Goal: Complete application form: Complete application form

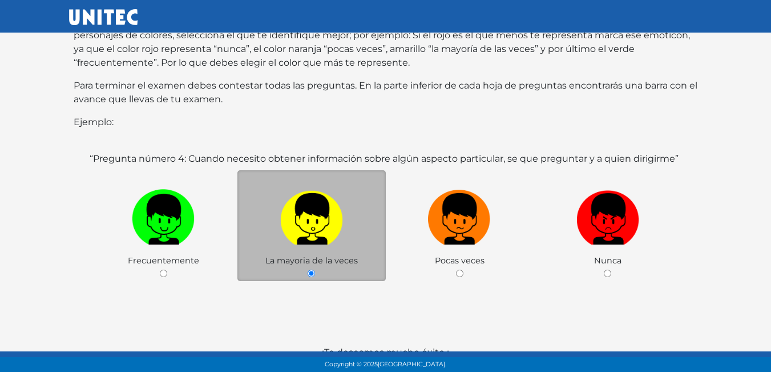
scroll to position [221, 0]
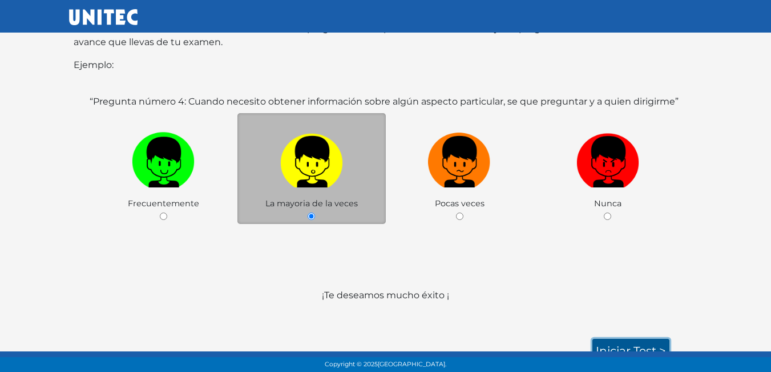
click at [633, 338] on link "Iniciar test >" at bounding box center [630, 350] width 77 height 24
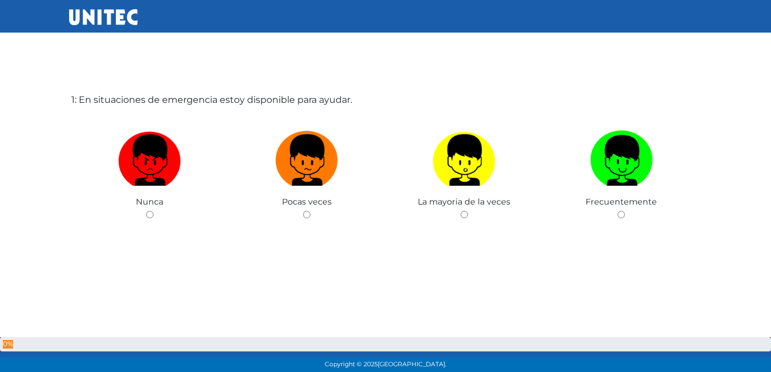
scroll to position [114, 0]
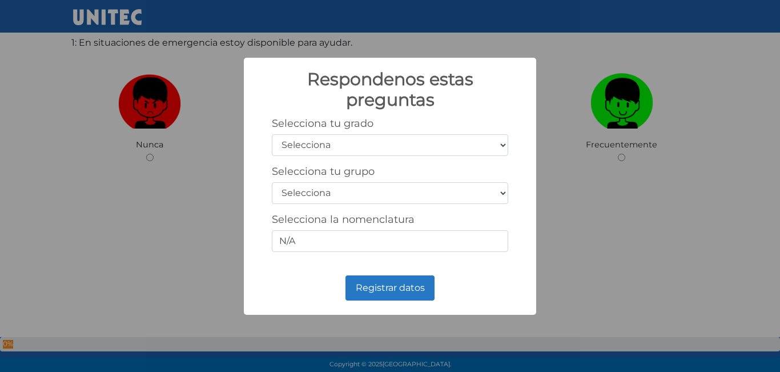
click at [439, 149] on select "Selecciona 1er grado 2do grado 3er grado 4to grado 5to grado 6to grado" at bounding box center [390, 145] width 236 height 22
select select "3"
click at [272, 134] on select "Selecciona 1er grado 2do grado 3er grado 4to grado 5to grado 6to grado" at bounding box center [390, 145] width 236 height 22
click at [453, 196] on select "Selecciona A B C D E F G H I J K L M N O P Q R S T U V W X Y Z" at bounding box center [390, 193] width 236 height 22
select select "b"
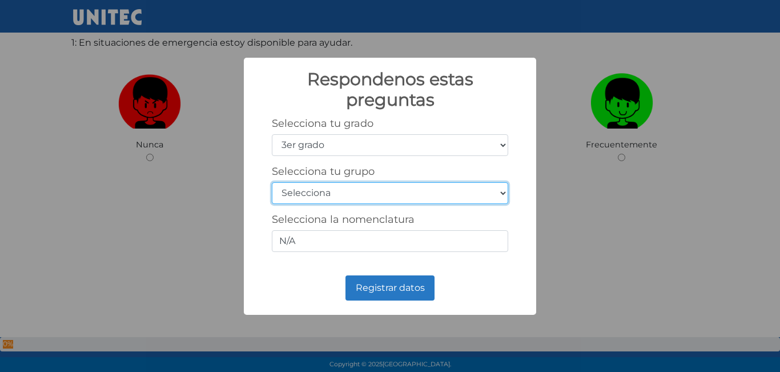
click at [272, 182] on select "Selecciona A B C D E F G H I J K L M N O P Q R S T U V W X Y Z" at bounding box center [390, 193] width 236 height 22
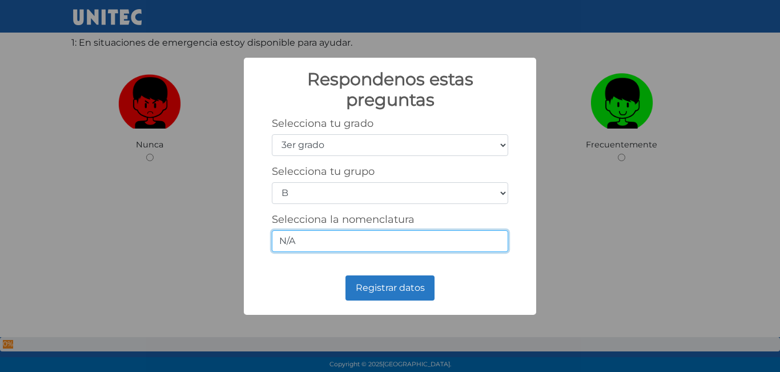
click at [442, 245] on input "N/A" at bounding box center [390, 241] width 236 height 22
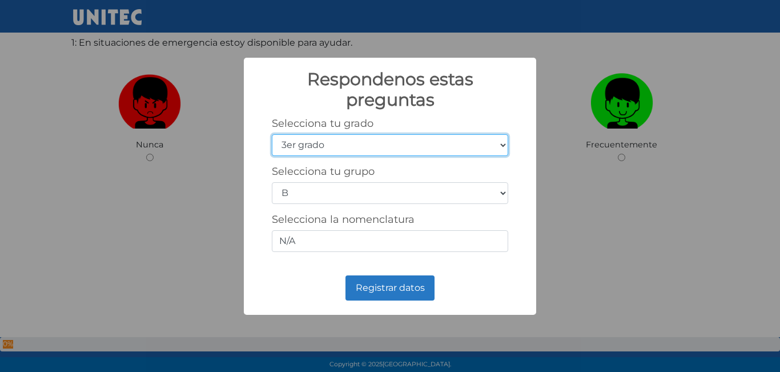
click at [430, 144] on select "Selecciona 1er grado 2do grado 3er grado 4to grado 5to grado 6to grado" at bounding box center [390, 145] width 236 height 22
click at [272, 134] on select "Selecciona 1er grado 2do grado 3er grado 4to grado 5to grado 6to grado" at bounding box center [390, 145] width 236 height 22
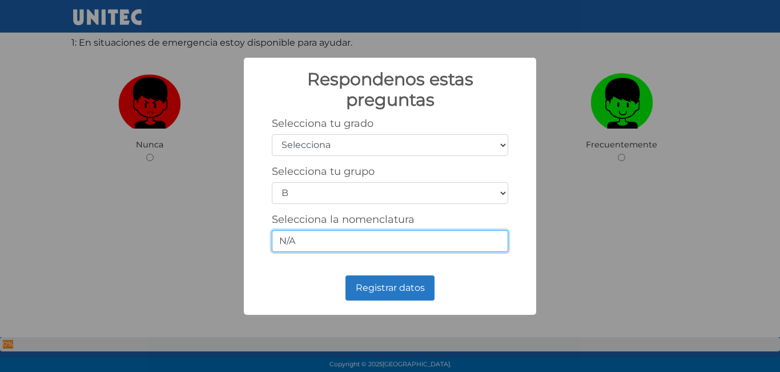
click at [422, 247] on input "N/A" at bounding box center [390, 241] width 236 height 22
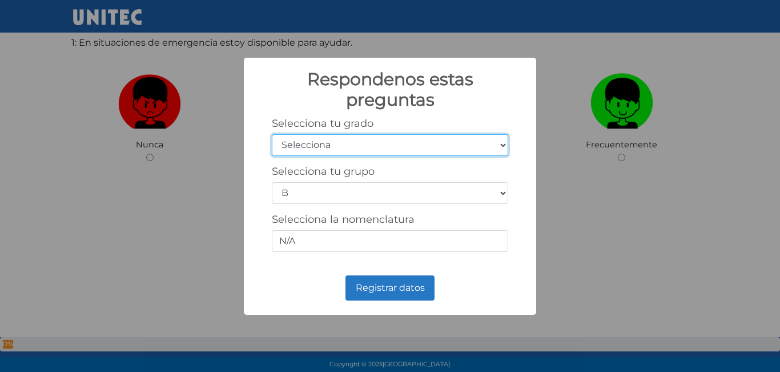
click at [342, 146] on select "Selecciona 1er grado 2do grado 3er grado 4to grado 5to grado 6to grado" at bounding box center [390, 145] width 236 height 22
select select "5"
click at [272, 134] on select "Selecciona 1er grado 2do grado 3er grado 4to grado 5to grado 6to grado" at bounding box center [390, 145] width 236 height 22
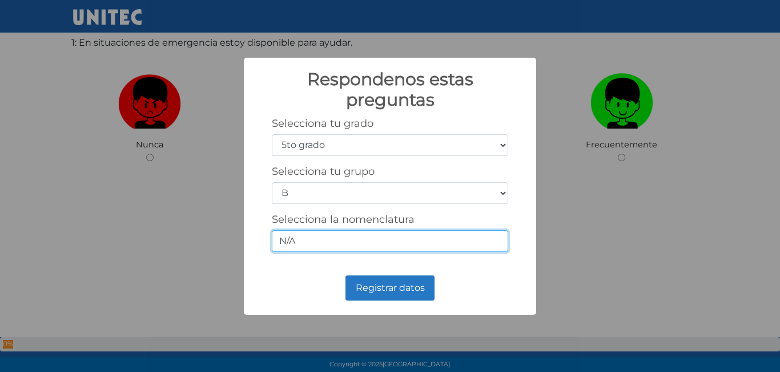
click at [354, 248] on input "N/A" at bounding box center [390, 241] width 236 height 22
type input "N"
type input "2"
click at [380, 247] on input "5/2" at bounding box center [390, 241] width 236 height 22
type input "5/2"
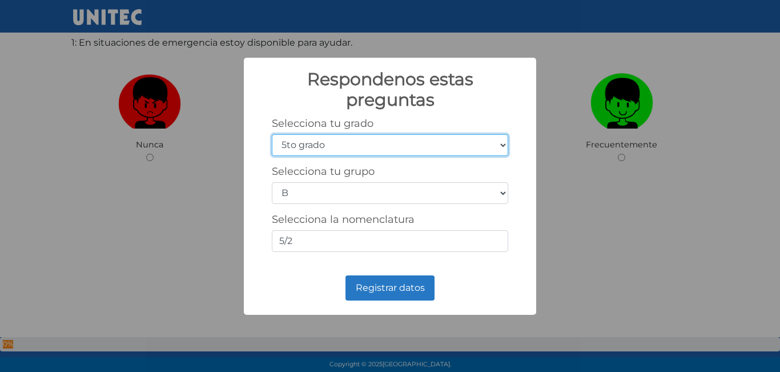
click at [458, 144] on select "Selecciona 1er grado 2do grado 3er grado 4to grado 5to grado 6to grado" at bounding box center [390, 145] width 236 height 22
click at [272, 134] on select "Selecciona 1er grado 2do grado 3er grado 4to grado 5to grado 6to grado" at bounding box center [390, 145] width 236 height 22
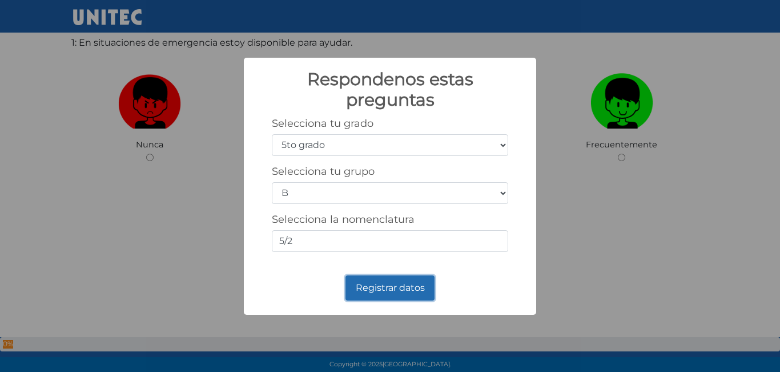
click at [386, 282] on button "Registrar datos" at bounding box center [389, 287] width 89 height 25
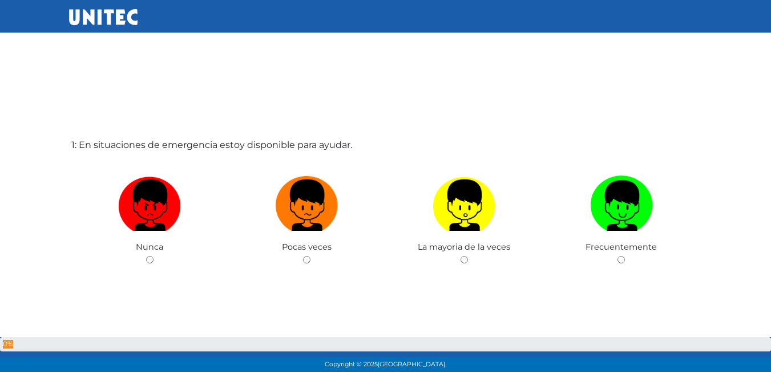
scroll to position [0, 0]
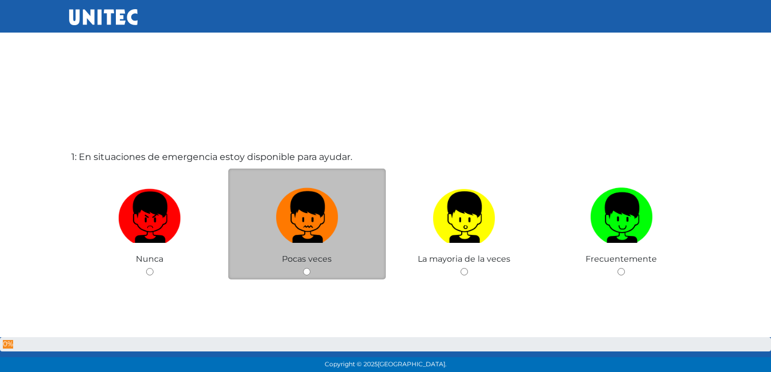
click at [311, 220] on img at bounding box center [307, 213] width 63 height 60
click at [311, 268] on input "radio" at bounding box center [306, 271] width 7 height 7
radio input "true"
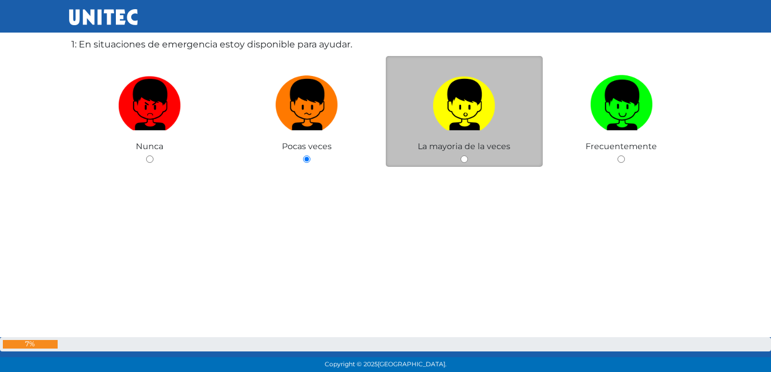
scroll to position [58, 0]
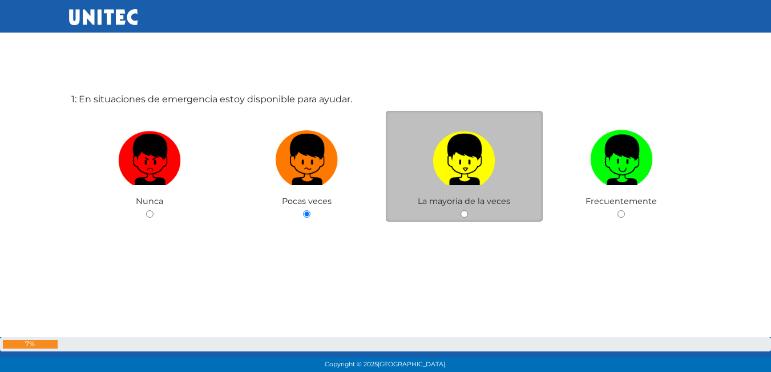
click at [458, 135] on img at bounding box center [464, 156] width 63 height 60
click at [461, 210] on input "radio" at bounding box center [464, 213] width 7 height 7
radio input "true"
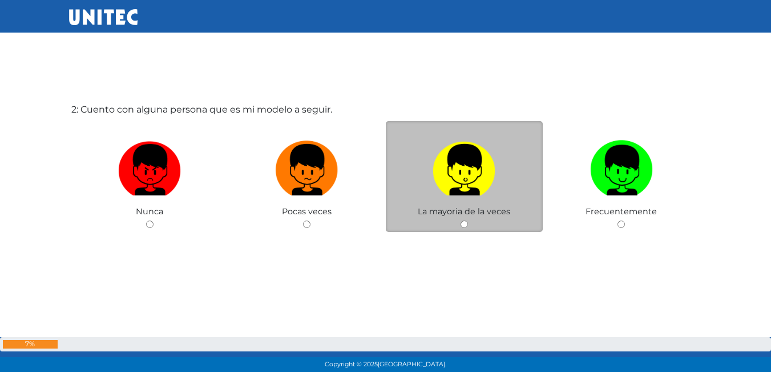
scroll to position [429, 0]
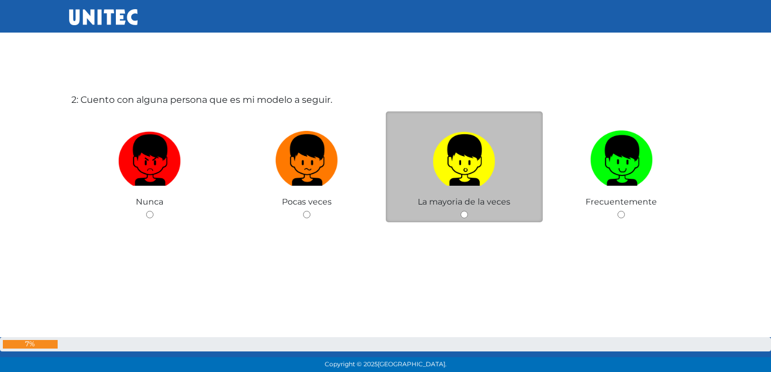
click at [445, 202] on div "La mayoria de la veces" at bounding box center [465, 166] width 158 height 111
click at [469, 218] on div "La mayoria de la veces" at bounding box center [465, 166] width 158 height 111
click at [470, 202] on span "La mayoria de la veces" at bounding box center [464, 201] width 92 height 10
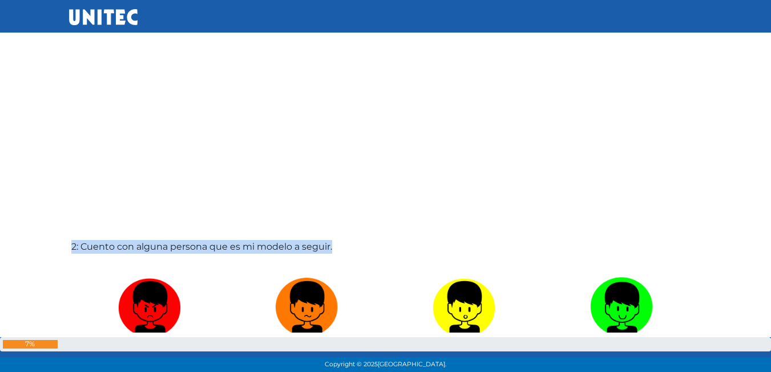
scroll to position [342, 0]
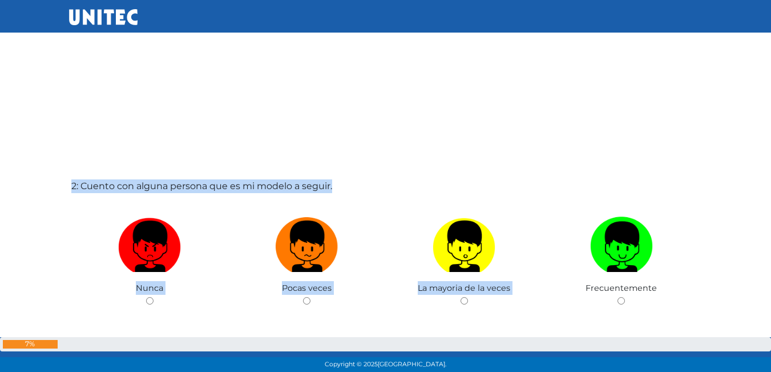
click at [478, 175] on div "2: Cuento con alguna persona que es mi modelo a seguir. Nunca Pocas veces La ma…" at bounding box center [386, 272] width 634 height 372
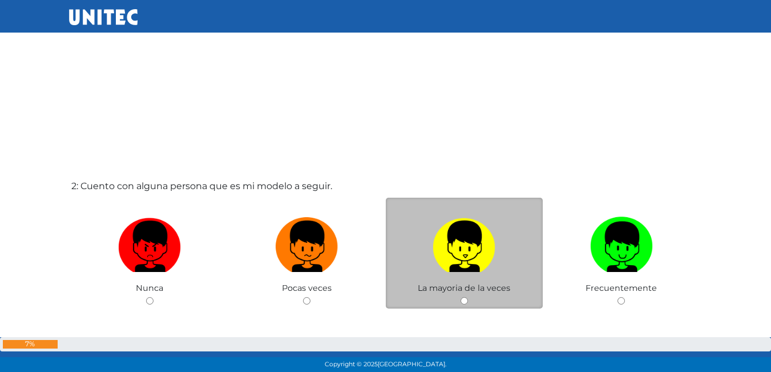
click at [476, 229] on img at bounding box center [464, 242] width 63 height 60
click at [468, 297] on input "radio" at bounding box center [464, 300] width 7 height 7
radio input "true"
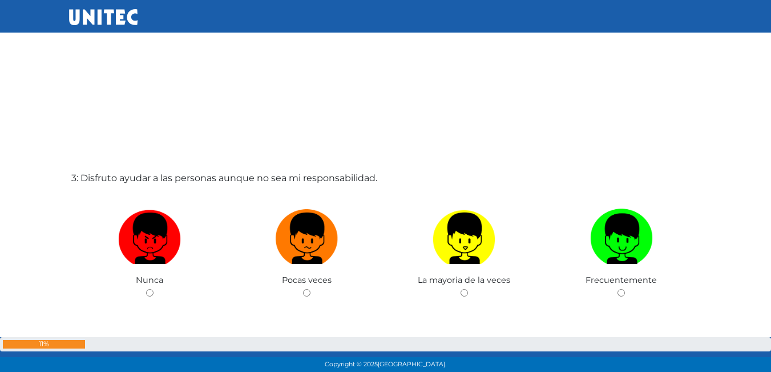
scroll to position [742, 0]
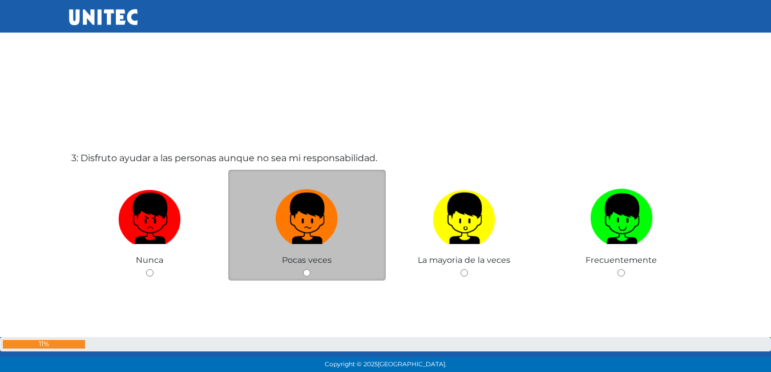
click at [305, 255] on span "Pocas veces" at bounding box center [307, 260] width 50 height 10
click at [306, 275] on input "radio" at bounding box center [306, 272] width 7 height 7
radio input "true"
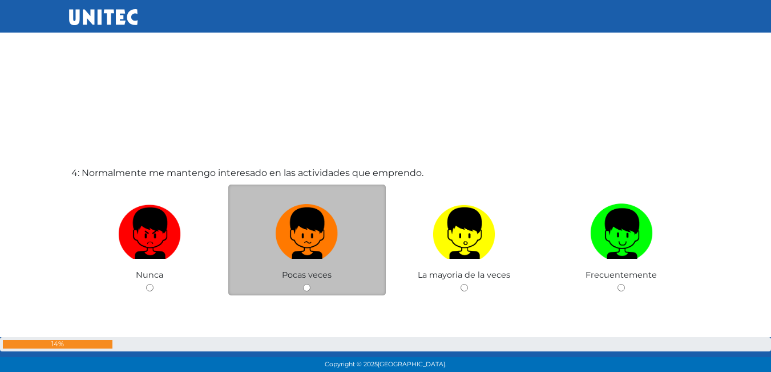
scroll to position [1135, 0]
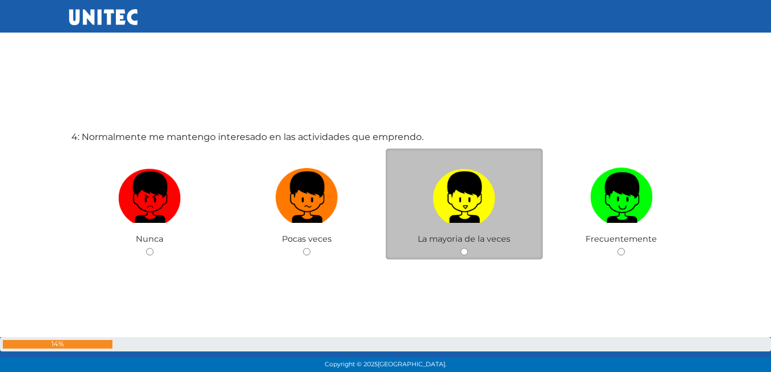
click at [462, 207] on img at bounding box center [464, 193] width 63 height 60
click at [462, 248] on input "radio" at bounding box center [464, 251] width 7 height 7
radio input "true"
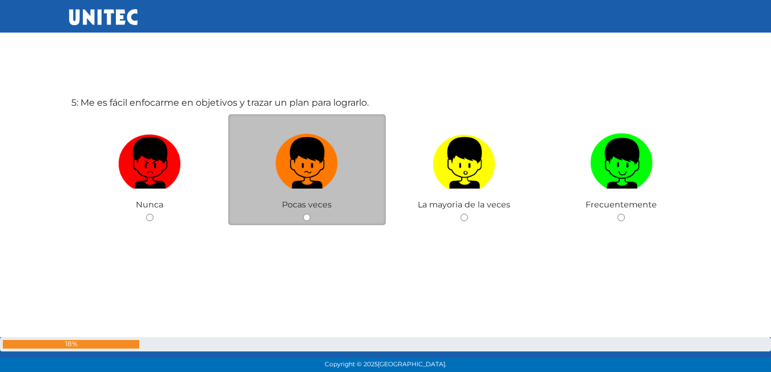
scroll to position [1540, 0]
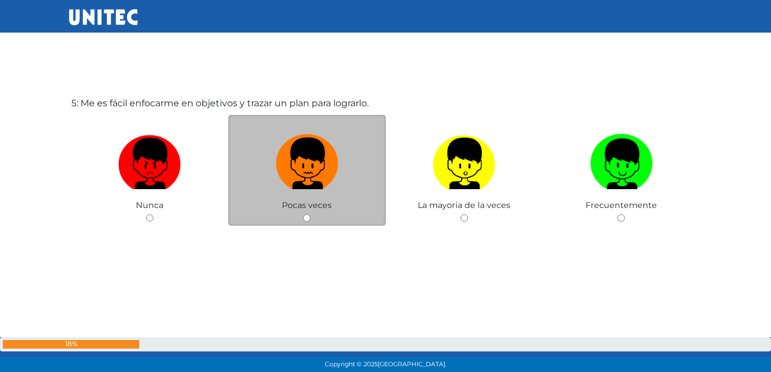
click at [334, 169] on img at bounding box center [307, 160] width 63 height 60
click at [311, 214] on input "radio" at bounding box center [306, 217] width 7 height 7
radio input "true"
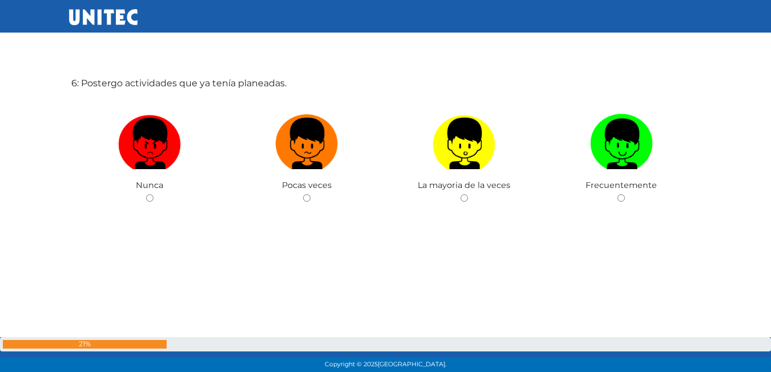
scroll to position [1904, 0]
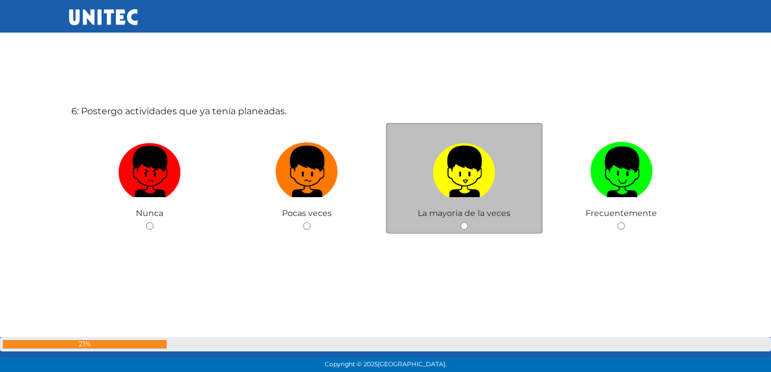
click at [475, 170] on img at bounding box center [464, 168] width 63 height 60
click at [468, 222] on input "radio" at bounding box center [464, 225] width 7 height 7
radio input "true"
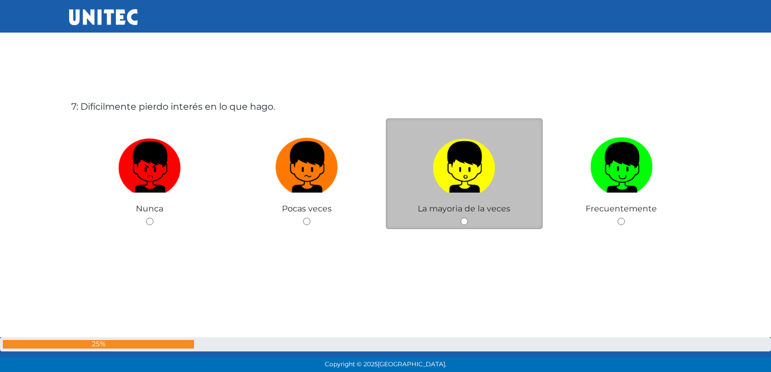
scroll to position [2287, 0]
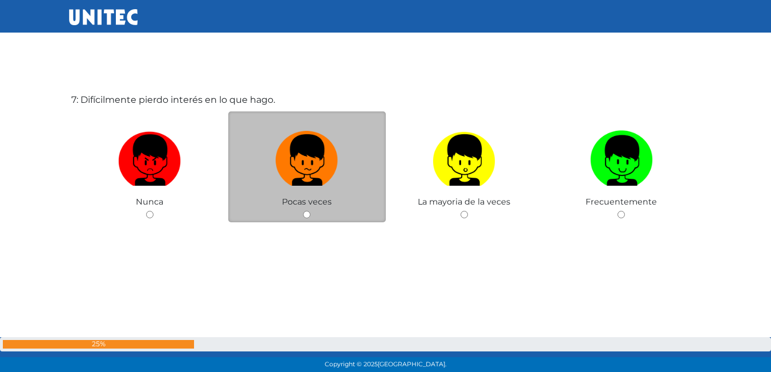
click at [321, 196] on div "Pocas veces" at bounding box center [307, 166] width 158 height 111
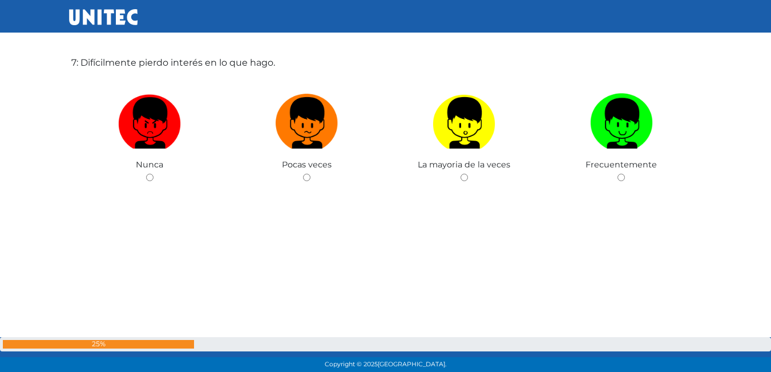
scroll to position [2344, 0]
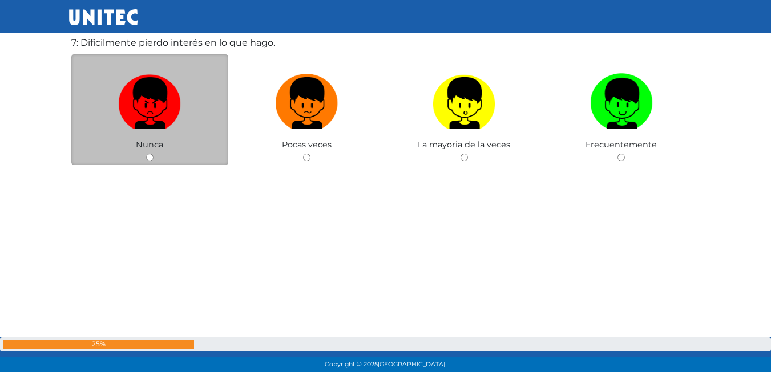
click at [217, 127] on label at bounding box center [150, 103] width 158 height 70
click at [154, 154] on input "radio" at bounding box center [149, 157] width 7 height 7
radio input "true"
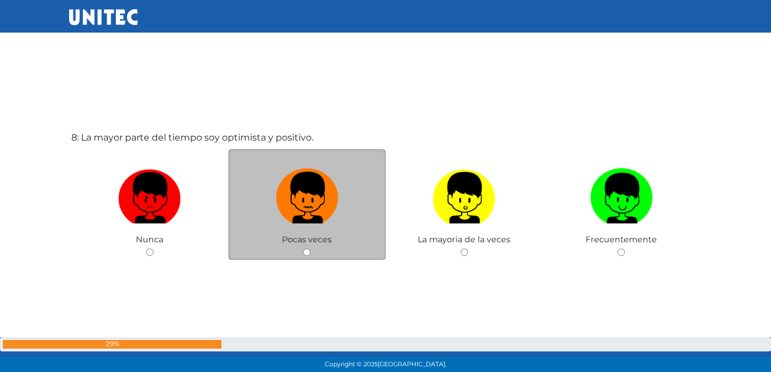
scroll to position [2678, 0]
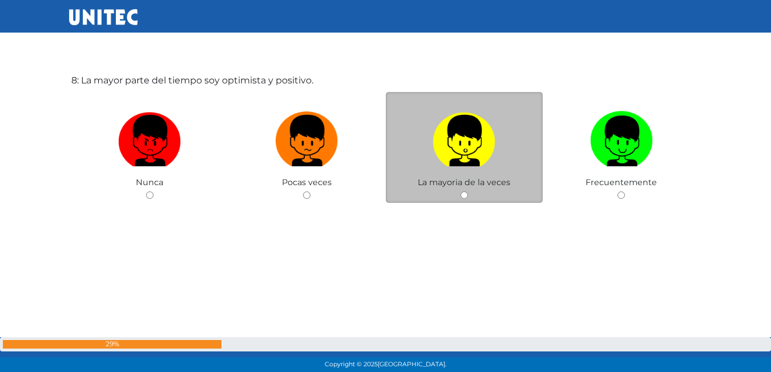
click at [427, 171] on label at bounding box center [465, 141] width 158 height 70
click at [461, 191] on input "radio" at bounding box center [464, 194] width 7 height 7
radio input "true"
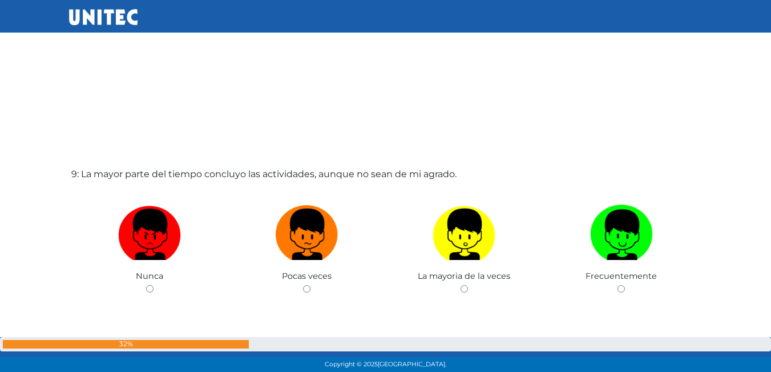
scroll to position [2999, 0]
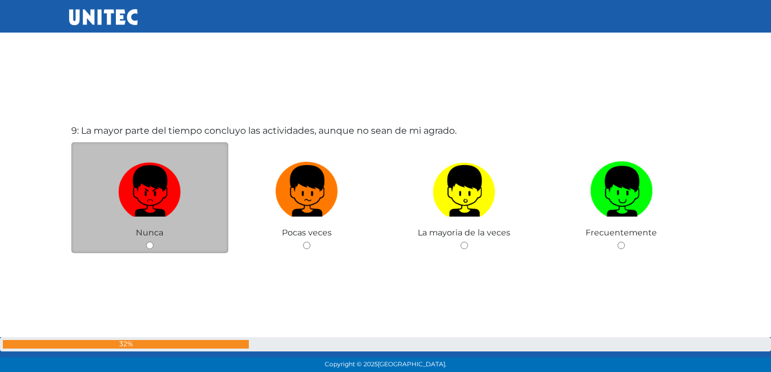
click at [195, 217] on label at bounding box center [150, 191] width 158 height 70
click at [154, 241] on input "radio" at bounding box center [149, 244] width 7 height 7
radio input "true"
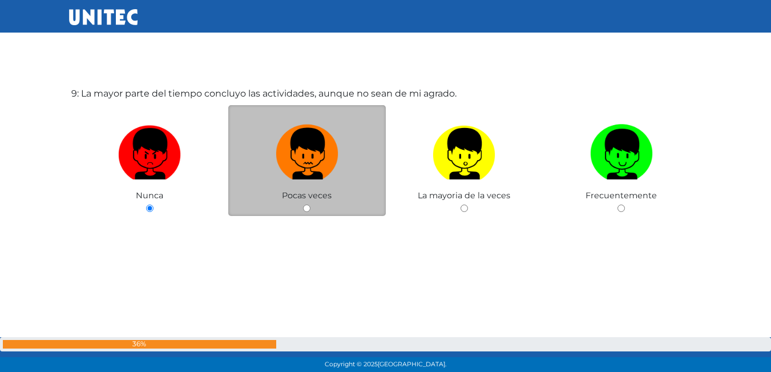
click at [318, 164] on img at bounding box center [307, 150] width 63 height 60
click at [311, 204] on input "radio" at bounding box center [306, 207] width 7 height 7
radio input "true"
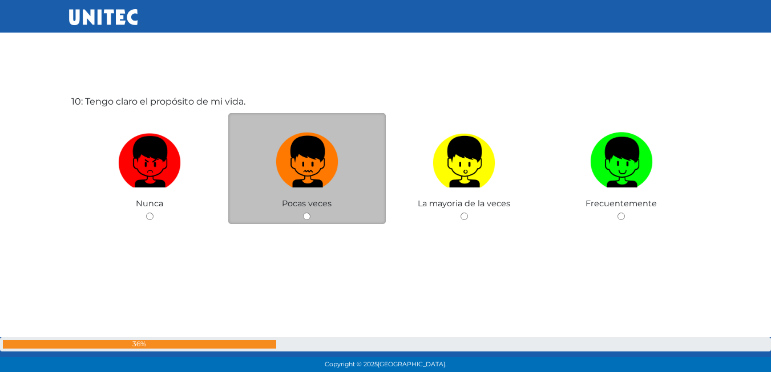
scroll to position [3401, 0]
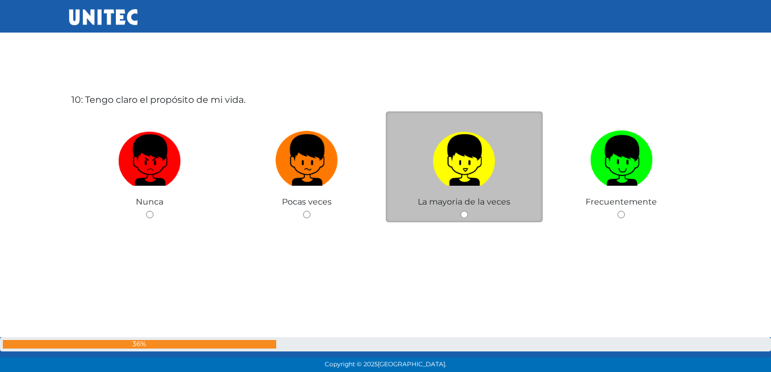
click at [455, 180] on img at bounding box center [464, 156] width 63 height 60
click at [461, 211] on input "radio" at bounding box center [464, 214] width 7 height 7
radio input "true"
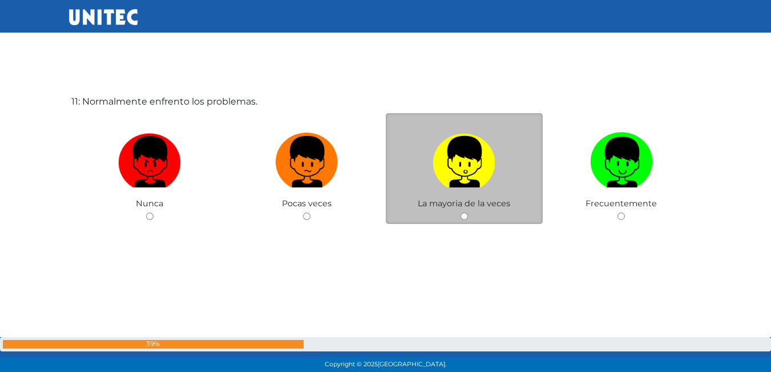
scroll to position [3773, 0]
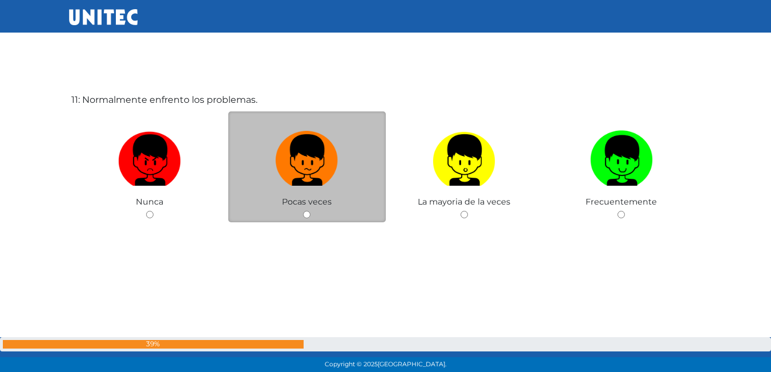
click at [350, 197] on div "Pocas veces" at bounding box center [307, 166] width 158 height 111
click at [362, 211] on div "Pocas veces" at bounding box center [307, 166] width 158 height 111
click at [305, 215] on input "radio" at bounding box center [306, 214] width 7 height 7
radio input "true"
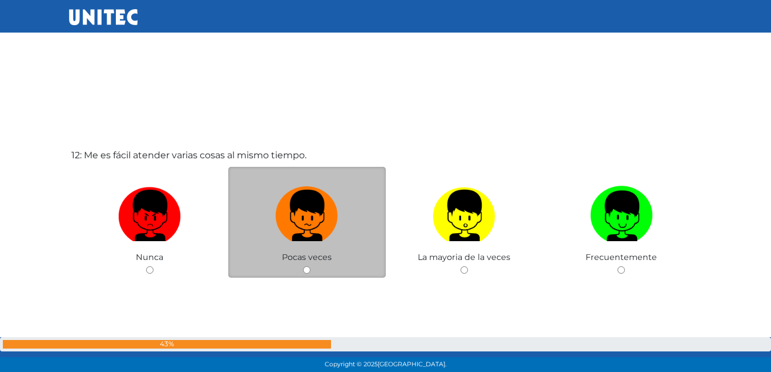
scroll to position [4109, 0]
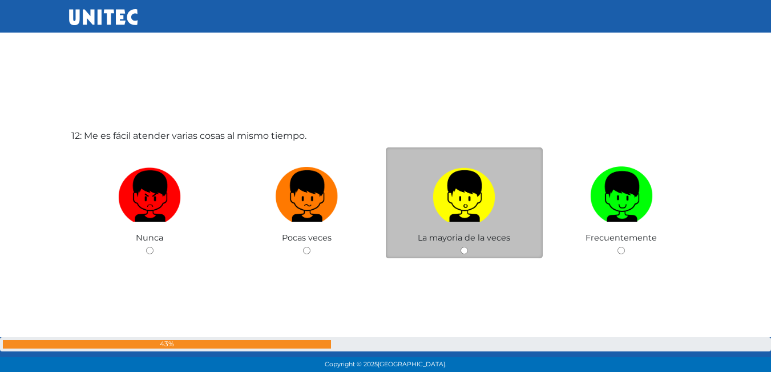
click at [467, 244] on div "La mayoria de la veces" at bounding box center [465, 202] width 158 height 111
click at [468, 253] on div "La mayoria de la veces" at bounding box center [465, 202] width 158 height 111
click at [466, 249] on input "radio" at bounding box center [464, 250] width 7 height 7
radio input "true"
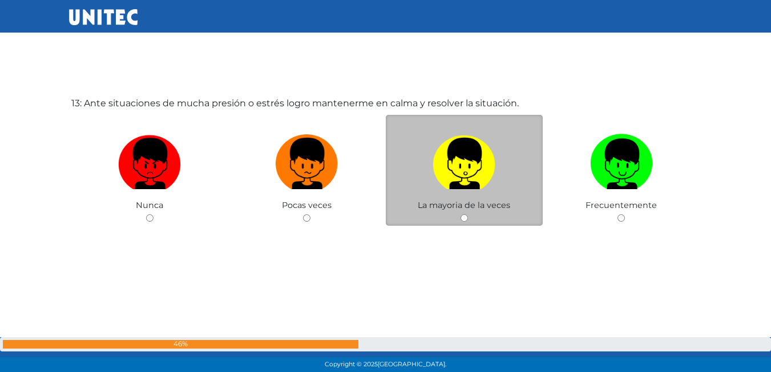
scroll to position [4516, 0]
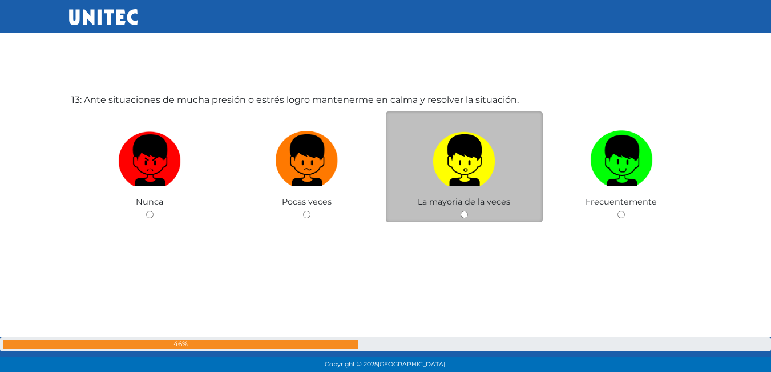
click at [459, 199] on span "La mayoria de la veces" at bounding box center [464, 201] width 92 height 10
click at [463, 220] on div "La mayoria de la veces" at bounding box center [465, 166] width 158 height 111
click at [465, 212] on input "radio" at bounding box center [464, 214] width 7 height 7
radio input "true"
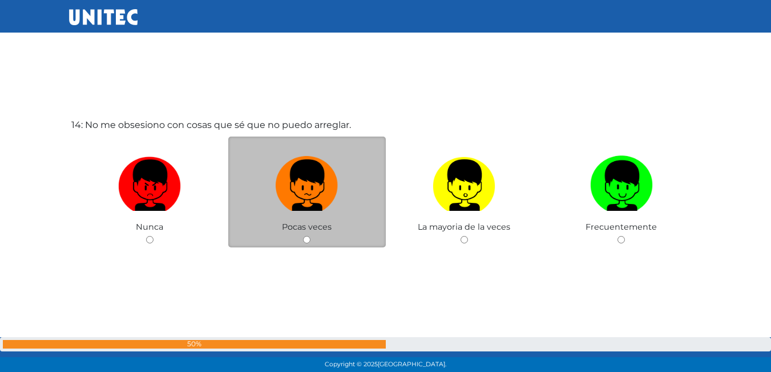
scroll to position [4888, 0]
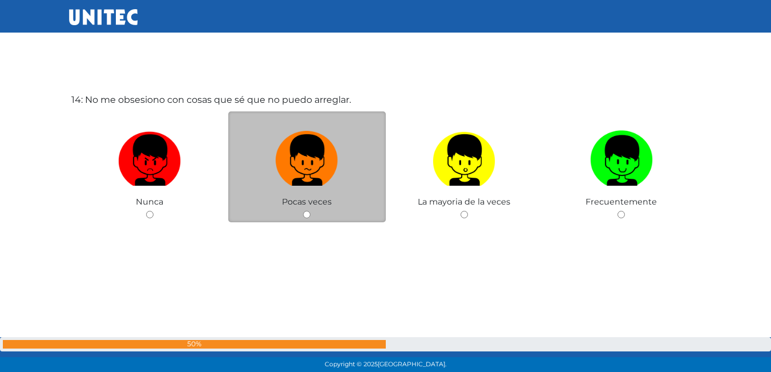
click at [307, 217] on input "radio" at bounding box center [306, 214] width 7 height 7
radio input "true"
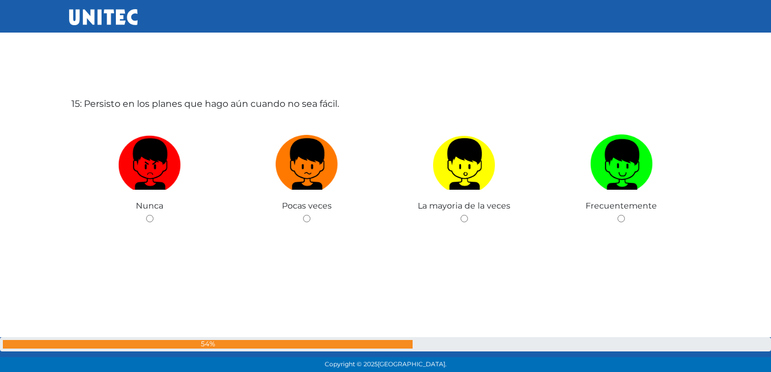
scroll to position [5274, 0]
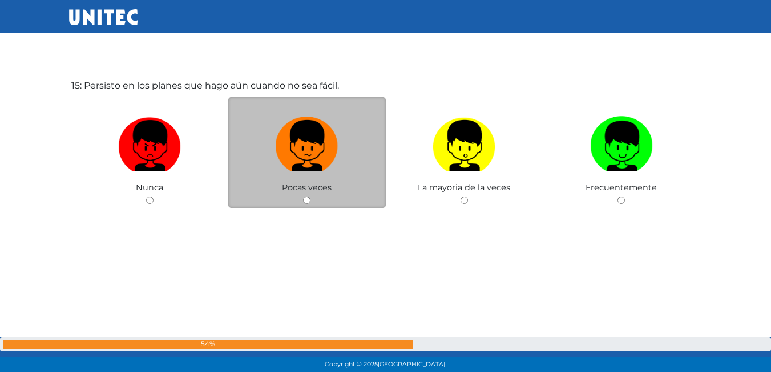
click at [308, 200] on input "radio" at bounding box center [306, 199] width 7 height 7
radio input "true"
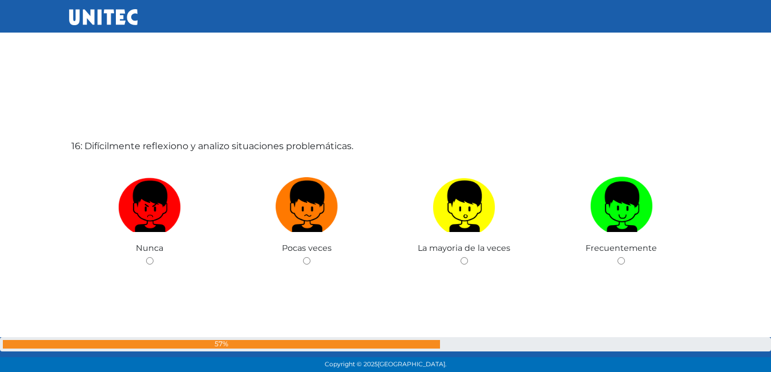
scroll to position [5604, 0]
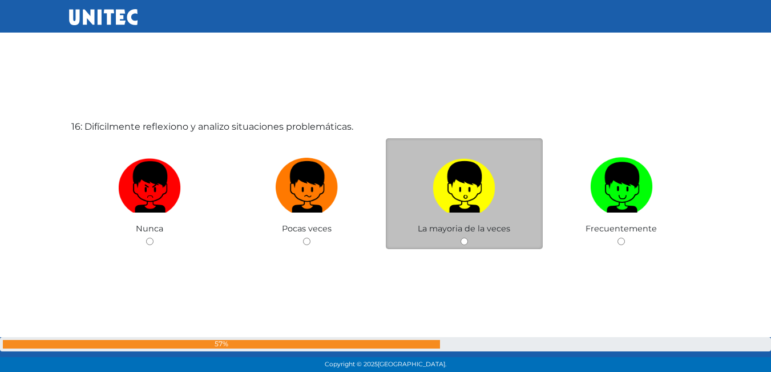
click at [465, 239] on input "radio" at bounding box center [464, 240] width 7 height 7
radio input "true"
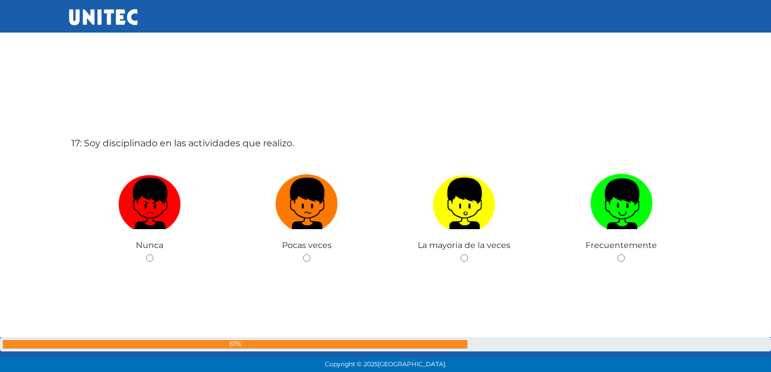
scroll to position [6002, 0]
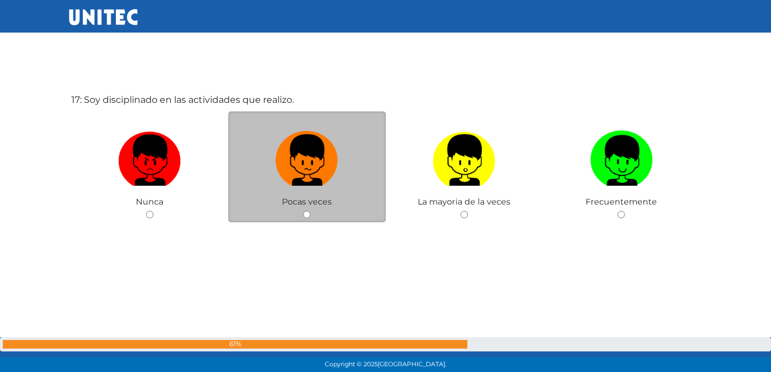
click at [313, 220] on div "Pocas veces" at bounding box center [307, 166] width 158 height 111
click at [304, 216] on input "radio" at bounding box center [306, 214] width 7 height 7
radio input "true"
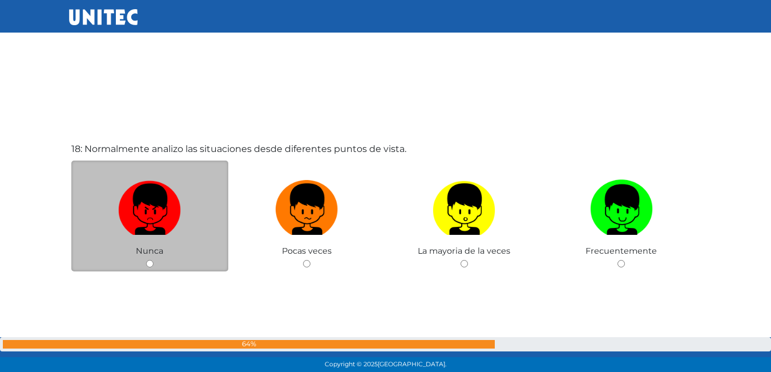
scroll to position [6345, 0]
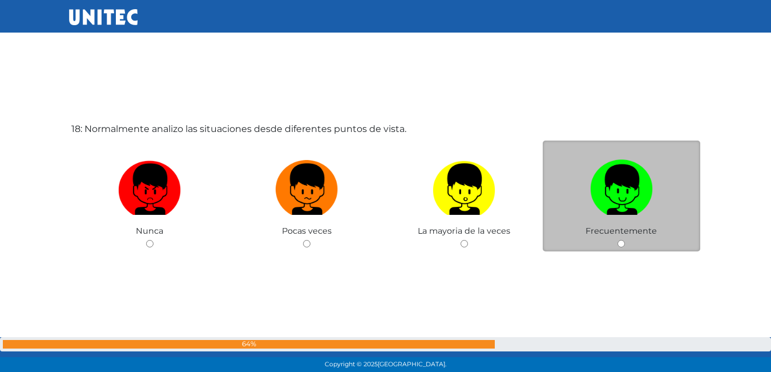
click at [620, 239] on div "Frecuentemente" at bounding box center [622, 195] width 158 height 111
click at [620, 245] on input "radio" at bounding box center [621, 243] width 7 height 7
radio input "true"
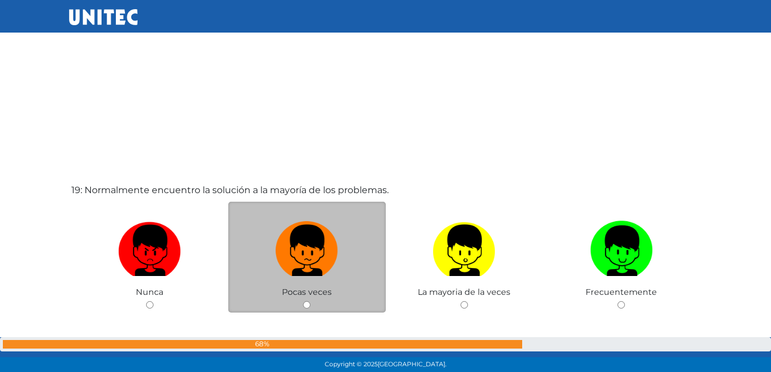
scroll to position [6675, 0]
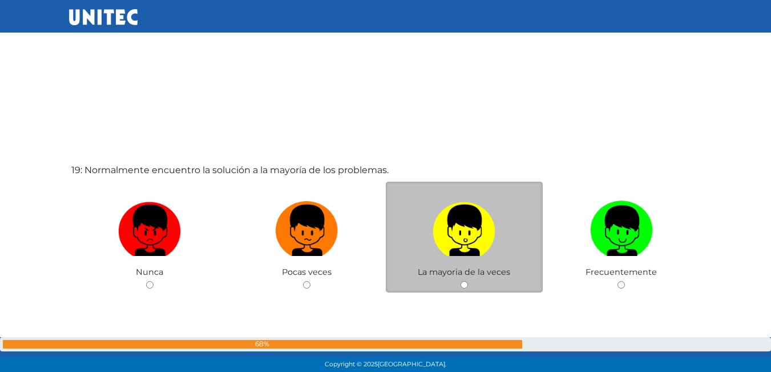
click at [463, 275] on span "La mayoria de la veces" at bounding box center [464, 272] width 92 height 10
click at [468, 285] on div "La mayoria de la veces" at bounding box center [465, 237] width 158 height 111
click at [455, 241] on img at bounding box center [464, 226] width 63 height 60
click at [461, 281] on input "radio" at bounding box center [464, 284] width 7 height 7
radio input "true"
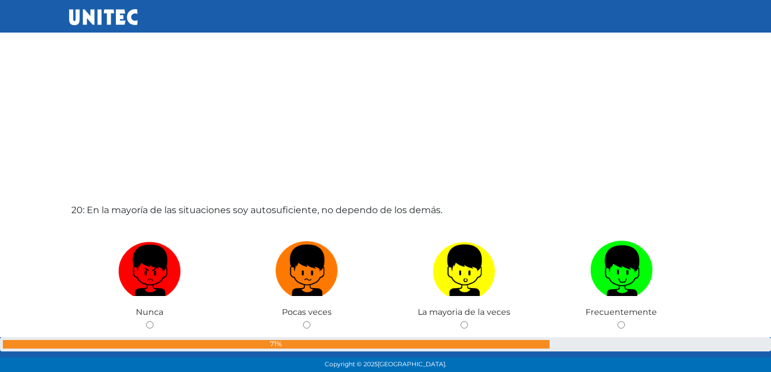
scroll to position [7074, 0]
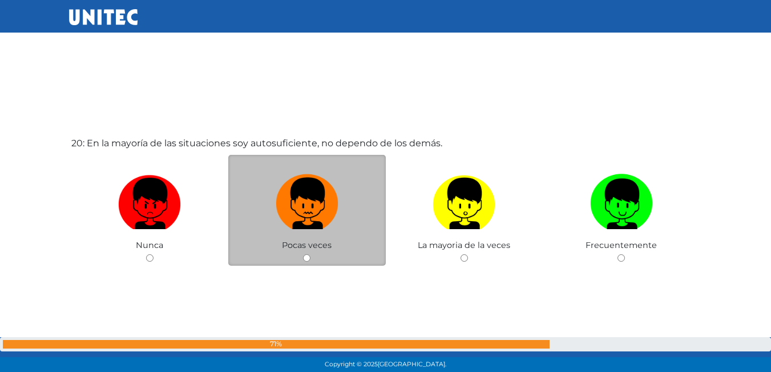
click at [315, 221] on img at bounding box center [307, 200] width 63 height 60
click at [311, 254] on input "radio" at bounding box center [306, 257] width 7 height 7
radio input "true"
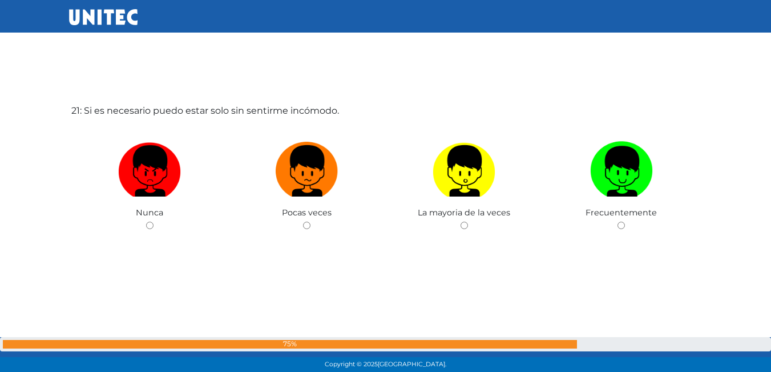
scroll to position [7489, 0]
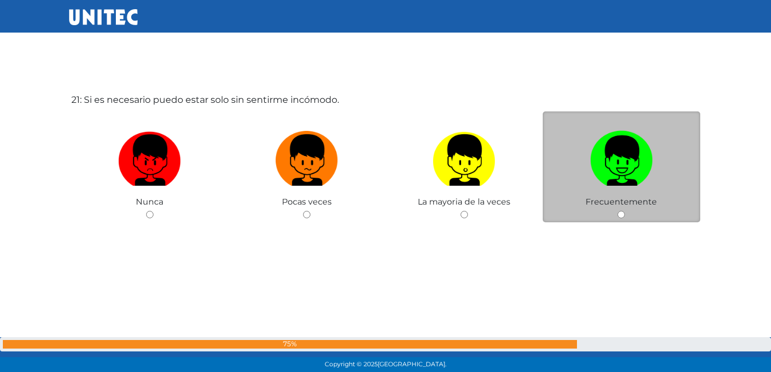
click at [619, 159] on img at bounding box center [621, 156] width 63 height 60
click at [619, 211] on input "radio" at bounding box center [621, 214] width 7 height 7
radio input "true"
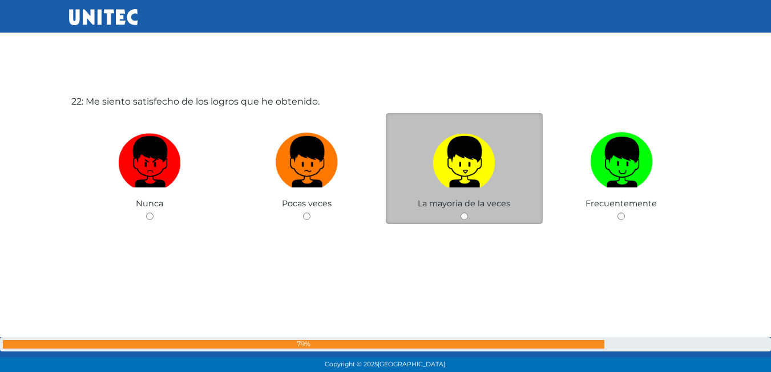
scroll to position [7860, 0]
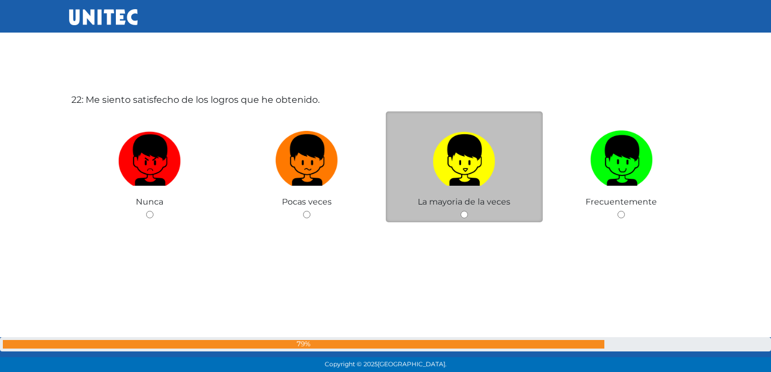
click at [467, 158] on img at bounding box center [464, 156] width 63 height 60
click at [467, 211] on input "radio" at bounding box center [464, 214] width 7 height 7
radio input "true"
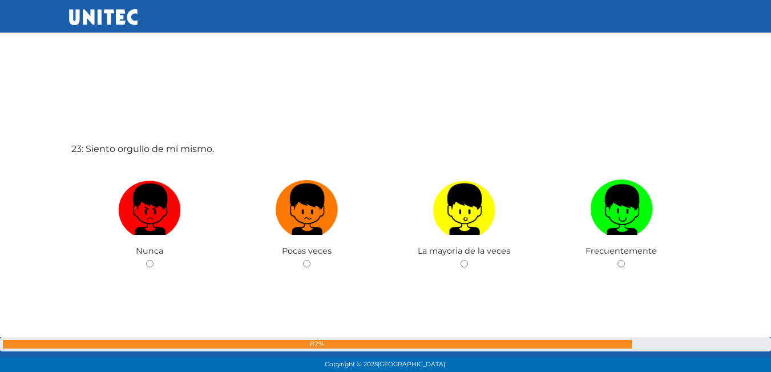
scroll to position [8201, 0]
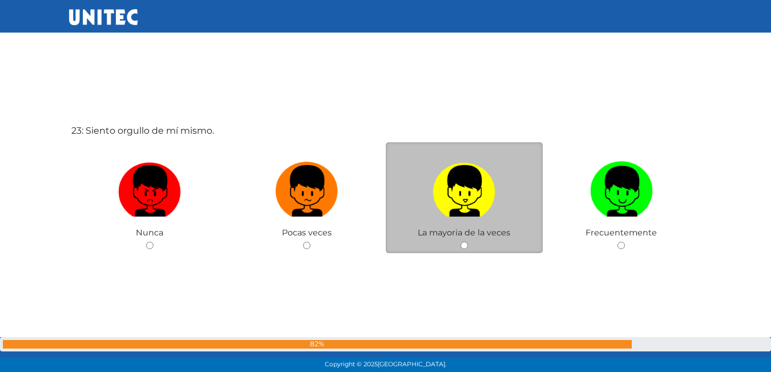
click at [480, 190] on img at bounding box center [464, 187] width 63 height 60
click at [468, 241] on input "radio" at bounding box center [464, 244] width 7 height 7
radio input "true"
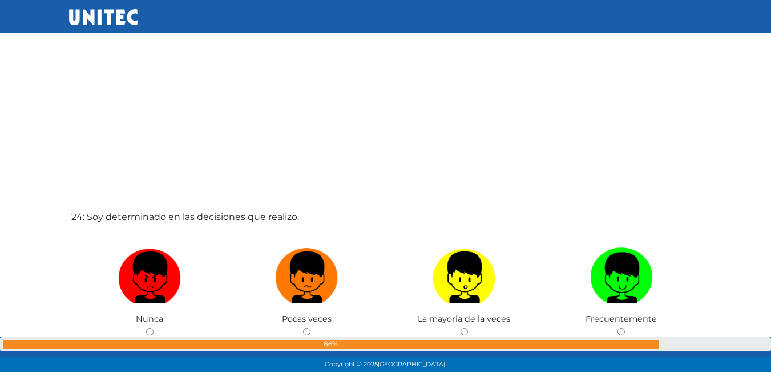
scroll to position [8544, 0]
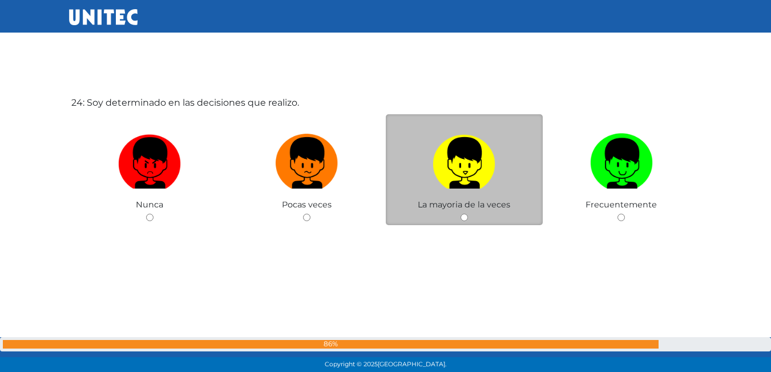
click at [453, 188] on img at bounding box center [464, 159] width 63 height 60
click at [461, 213] on input "radio" at bounding box center [464, 216] width 7 height 7
radio input "true"
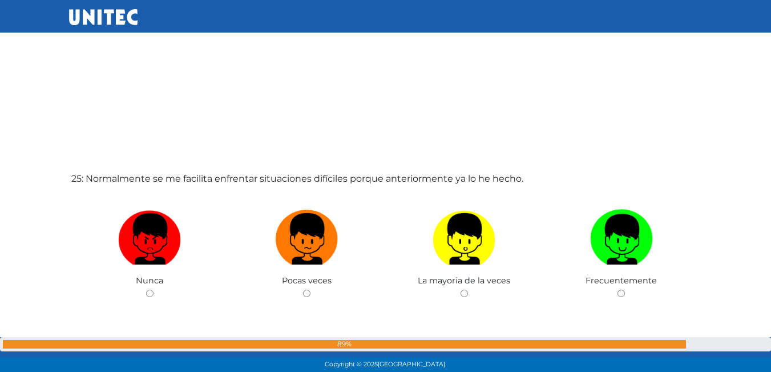
scroll to position [8922, 0]
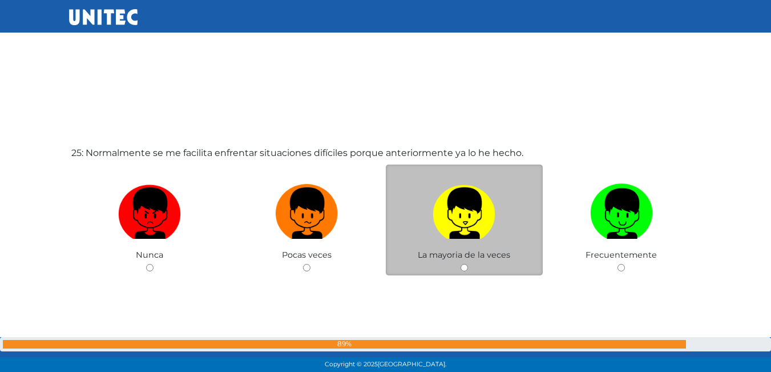
click at [444, 205] on img at bounding box center [464, 209] width 63 height 60
click at [461, 264] on input "radio" at bounding box center [464, 267] width 7 height 7
radio input "true"
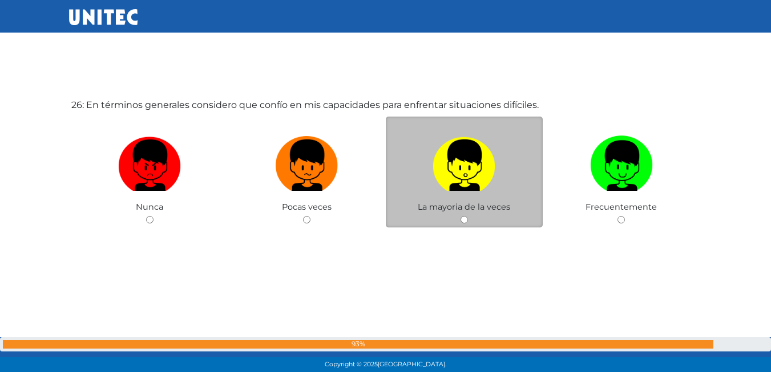
scroll to position [9347, 0]
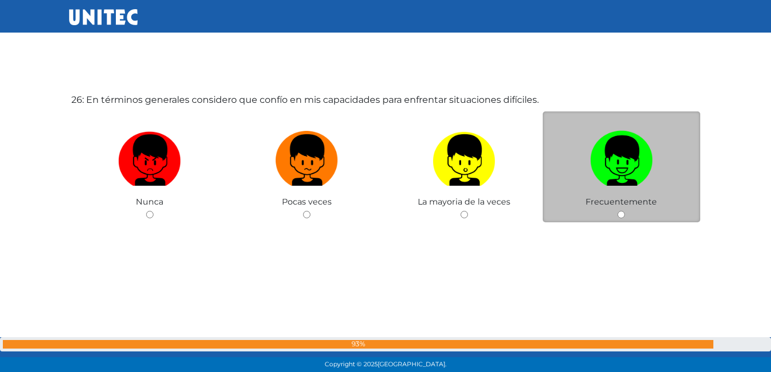
click at [619, 170] on img at bounding box center [621, 156] width 63 height 60
click at [619, 211] on input "radio" at bounding box center [621, 214] width 7 height 7
radio input "true"
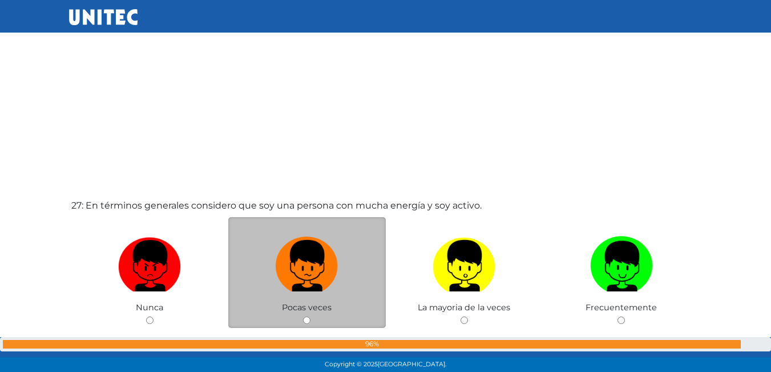
scroll to position [9617, 0]
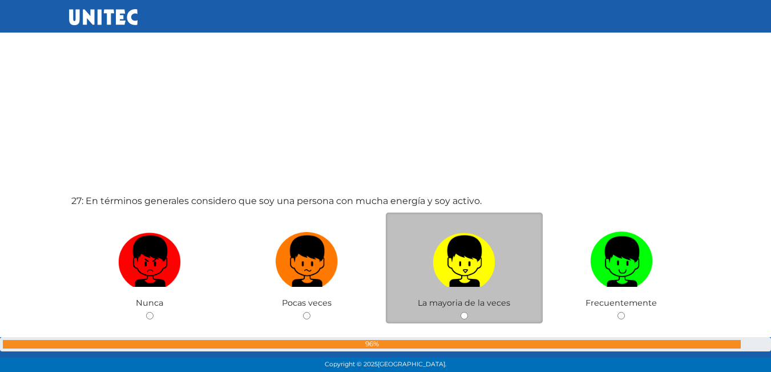
click at [472, 252] on img at bounding box center [464, 257] width 63 height 60
click at [468, 312] on input "radio" at bounding box center [464, 315] width 7 height 7
radio input "true"
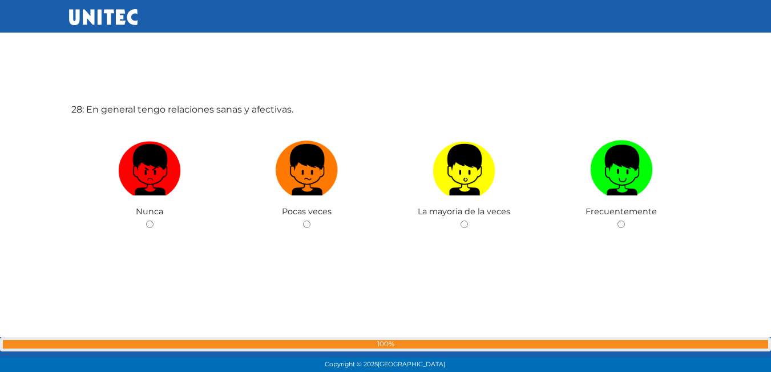
scroll to position [10090, 0]
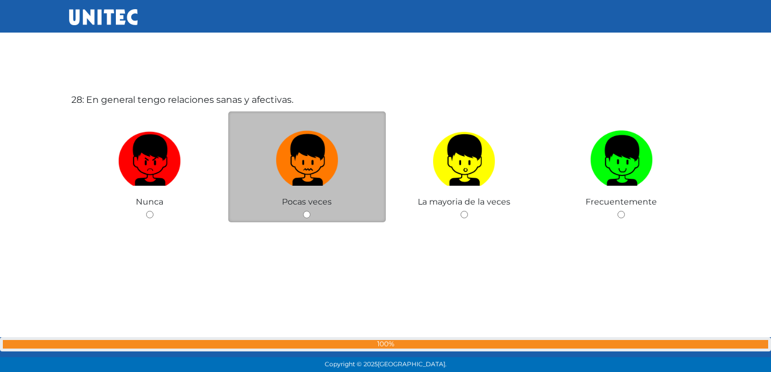
drag, startPoint x: 308, startPoint y: 167, endPoint x: 298, endPoint y: 151, distance: 18.7
click at [308, 167] on img at bounding box center [307, 156] width 63 height 60
click at [308, 211] on input "radio" at bounding box center [306, 214] width 7 height 7
radio input "true"
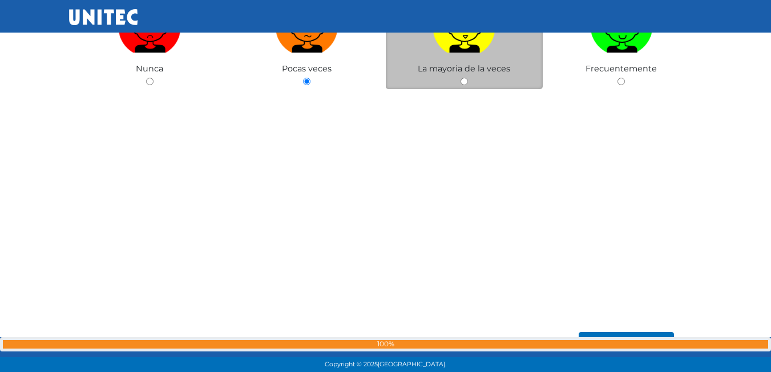
scroll to position [10119, 0]
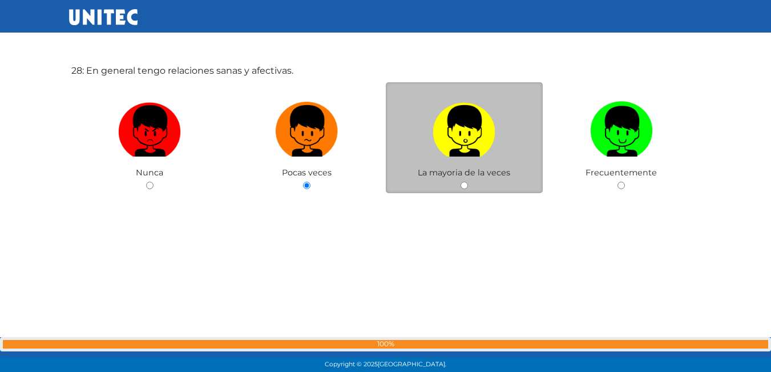
click at [485, 159] on label at bounding box center [465, 131] width 158 height 70
click at [468, 182] on input "radio" at bounding box center [464, 185] width 7 height 7
radio input "true"
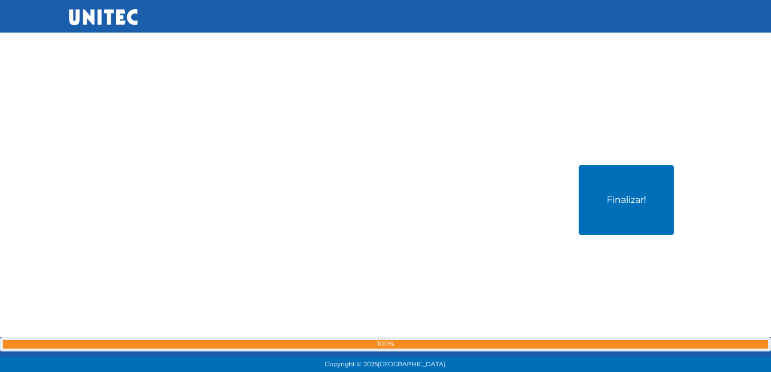
scroll to position [10404, 0]
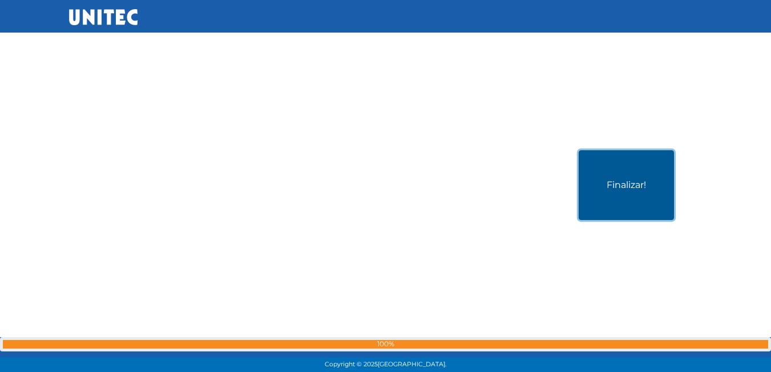
drag, startPoint x: 616, startPoint y: 178, endPoint x: 620, endPoint y: 189, distance: 12.3
click at [620, 189] on button "Finalizar!" at bounding box center [626, 185] width 95 height 70
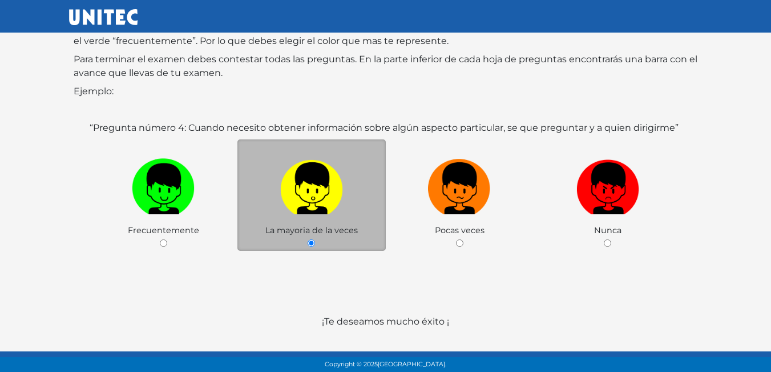
scroll to position [170, 0]
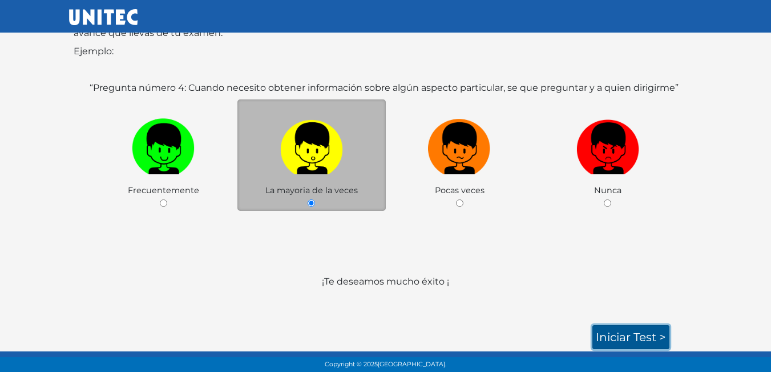
click at [634, 326] on link "Iniciar test >" at bounding box center [630, 337] width 77 height 24
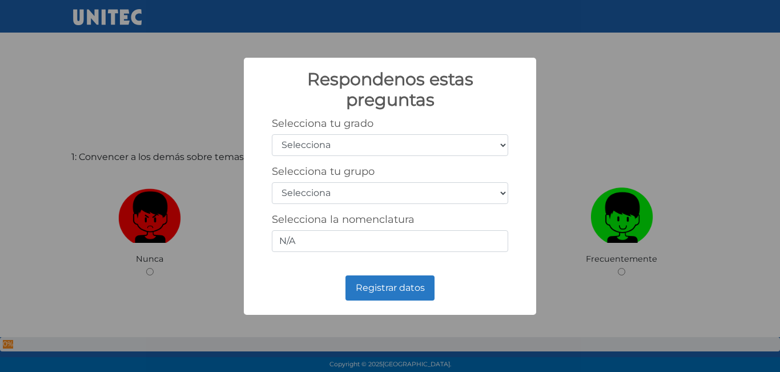
drag, startPoint x: 392, startPoint y: 147, endPoint x: 393, endPoint y: 155, distance: 8.7
click at [392, 148] on select "Selecciona 1er grado 2do grado 3er grado 4to grado 5to grado 6to grado" at bounding box center [390, 145] width 236 height 22
select select "5"
click at [272, 134] on select "Selecciona 1er grado 2do grado 3er grado 4to grado 5to grado 6to grado" at bounding box center [390, 145] width 236 height 22
click at [329, 195] on select "Selecciona A B C D E F G H I J K L M N O P Q R S T U V W X Y Z" at bounding box center [390, 193] width 236 height 22
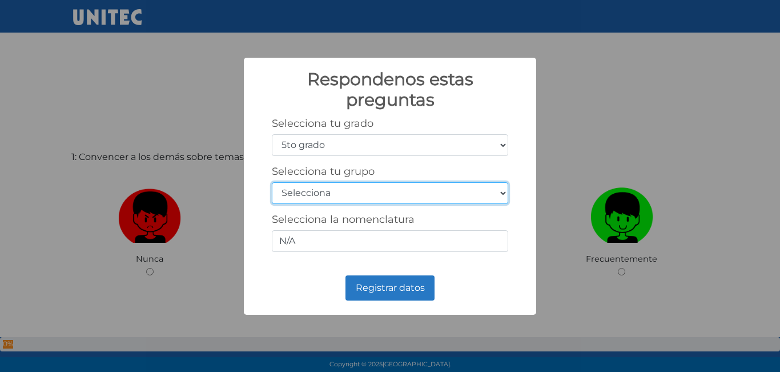
select select "b"
click at [272, 182] on select "Selecciona A B C D E F G H I J K L M N O P Q R S T U V W X Y Z" at bounding box center [390, 193] width 236 height 22
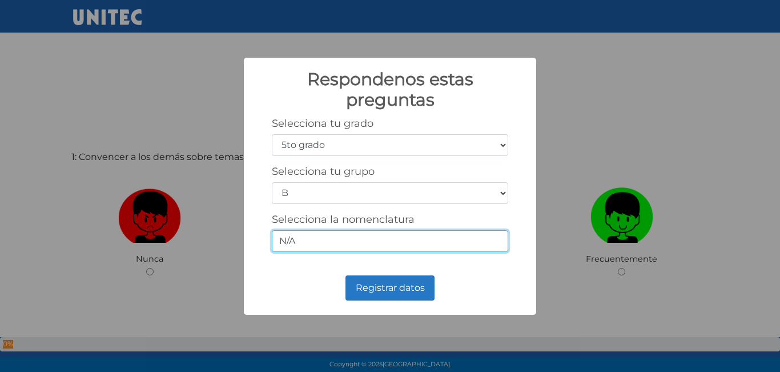
click at [357, 247] on input "N/A" at bounding box center [390, 241] width 236 height 22
type input "N"
type input "5/2"
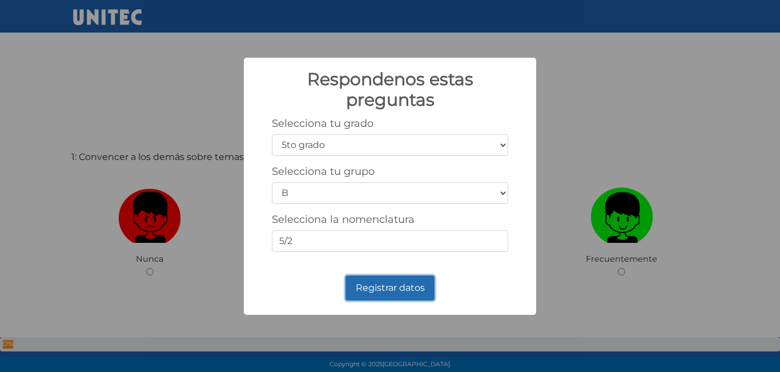
click at [370, 289] on button "Registrar datos" at bounding box center [389, 287] width 89 height 25
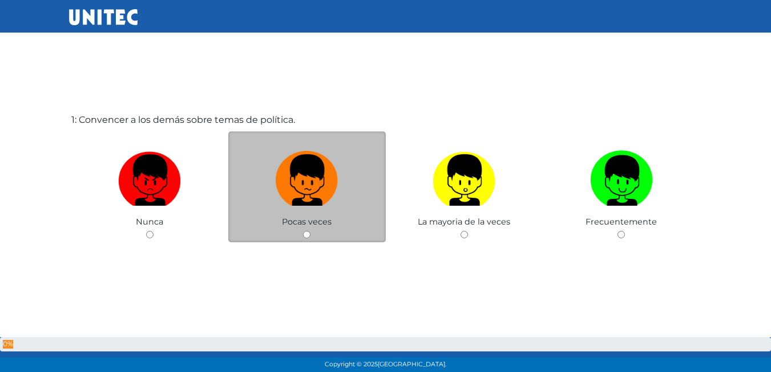
scroll to position [57, 0]
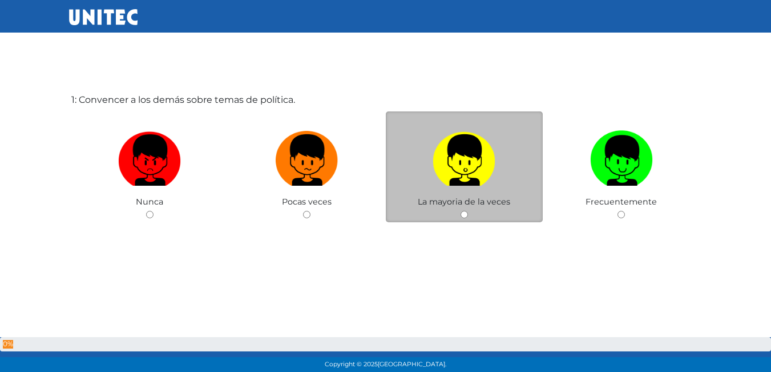
click at [480, 197] on span "La mayoria de la veces" at bounding box center [464, 201] width 92 height 10
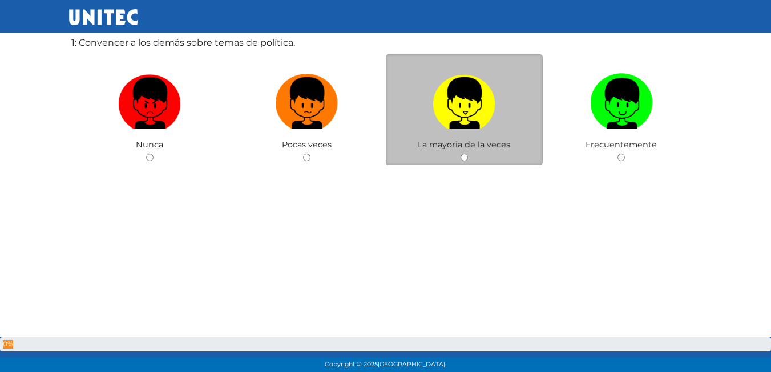
click at [465, 126] on img at bounding box center [464, 99] width 63 height 60
click at [465, 154] on input "radio" at bounding box center [464, 157] width 7 height 7
radio input "true"
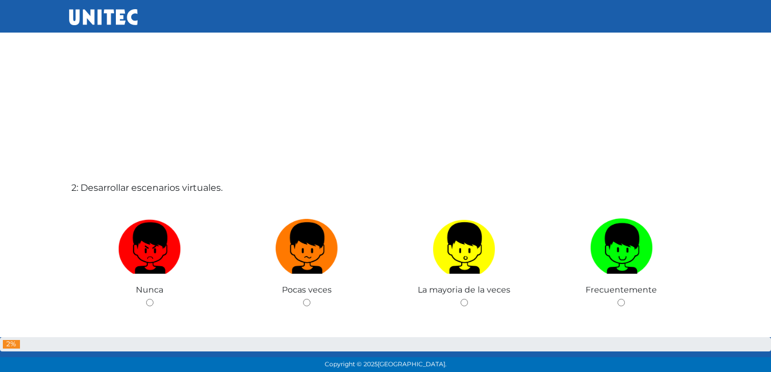
scroll to position [398, 0]
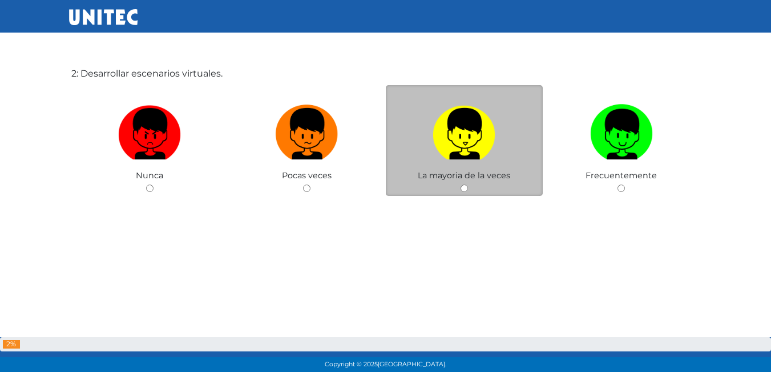
click at [466, 141] on img at bounding box center [464, 130] width 63 height 60
click at [466, 184] on input "radio" at bounding box center [464, 187] width 7 height 7
radio input "true"
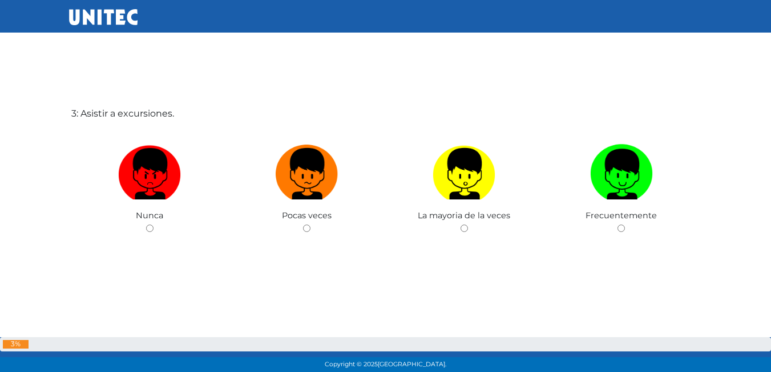
scroll to position [797, 0]
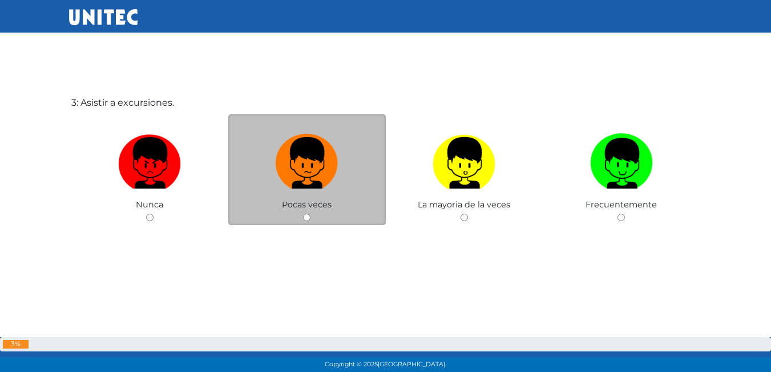
click at [349, 184] on label at bounding box center [307, 163] width 158 height 70
click at [311, 213] on input "radio" at bounding box center [306, 216] width 7 height 7
radio input "true"
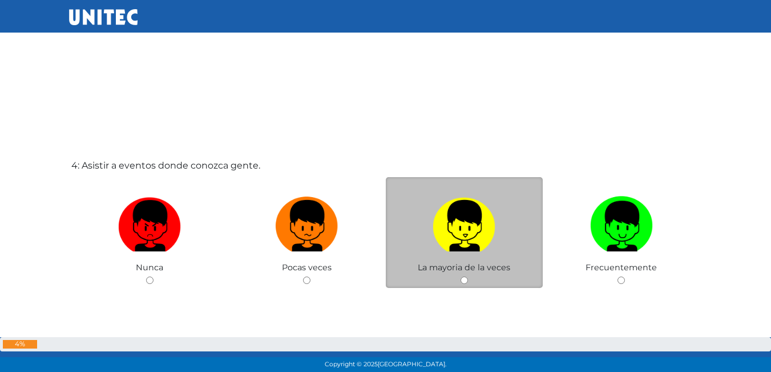
scroll to position [1163, 0]
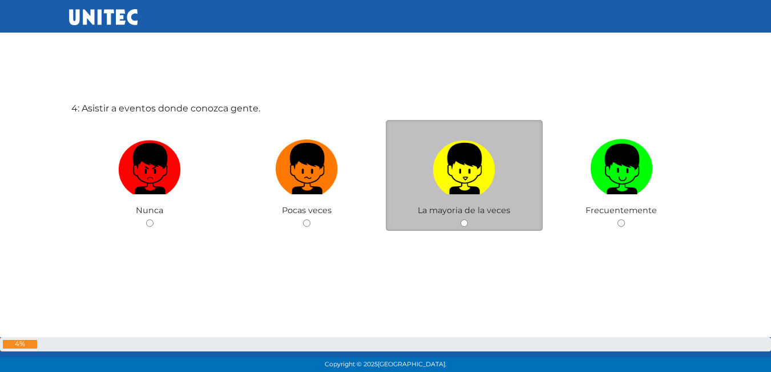
click at [451, 158] on img at bounding box center [464, 165] width 63 height 60
click at [461, 219] on input "radio" at bounding box center [464, 222] width 7 height 7
radio input "true"
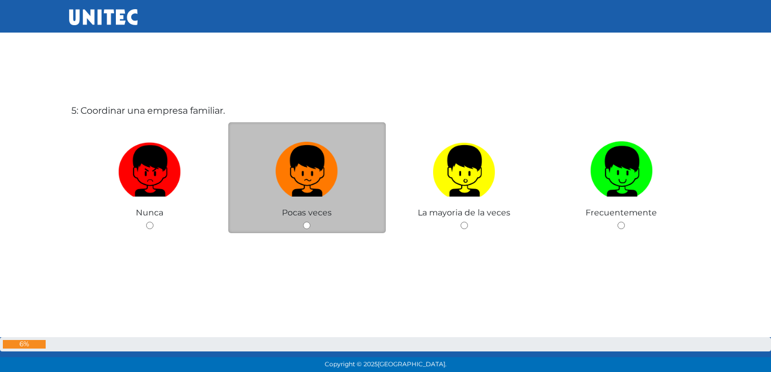
scroll to position [1543, 0]
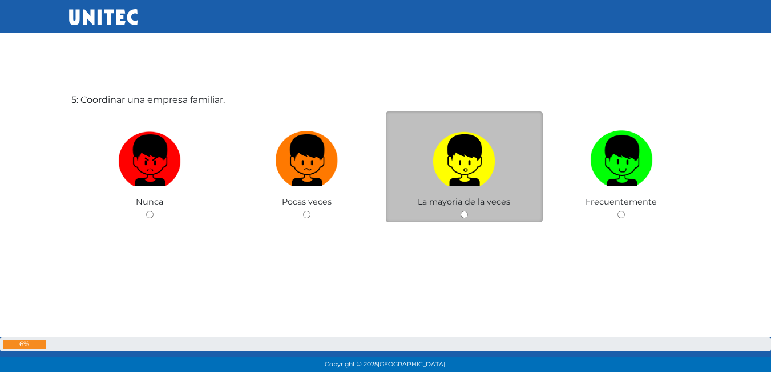
click at [497, 153] on label at bounding box center [465, 161] width 158 height 70
click at [468, 211] on input "radio" at bounding box center [464, 214] width 7 height 7
radio input "true"
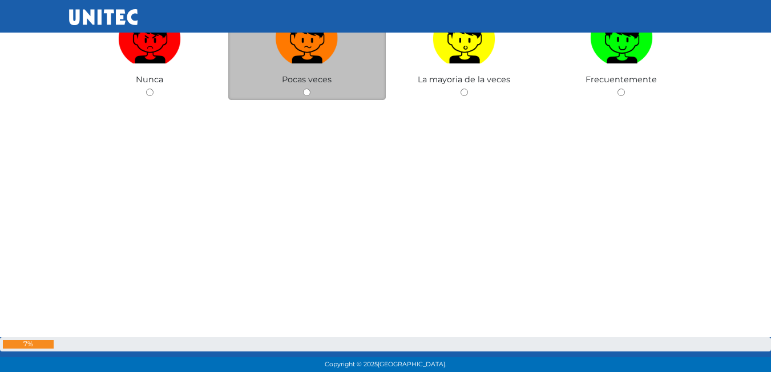
scroll to position [2041, 0]
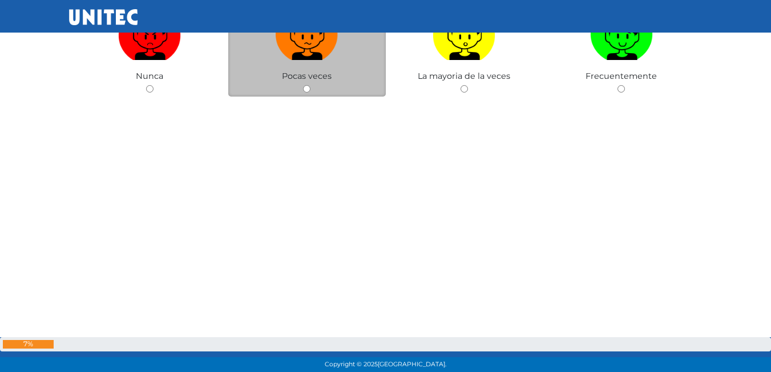
click at [313, 71] on span "Pocas veces" at bounding box center [307, 76] width 50 height 10
click at [311, 51] on img at bounding box center [307, 31] width 63 height 60
click at [311, 85] on input "radio" at bounding box center [306, 88] width 7 height 7
radio input "true"
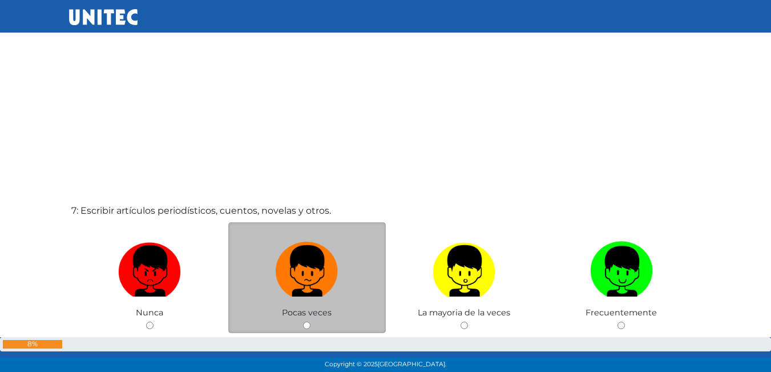
scroll to position [2252, 0]
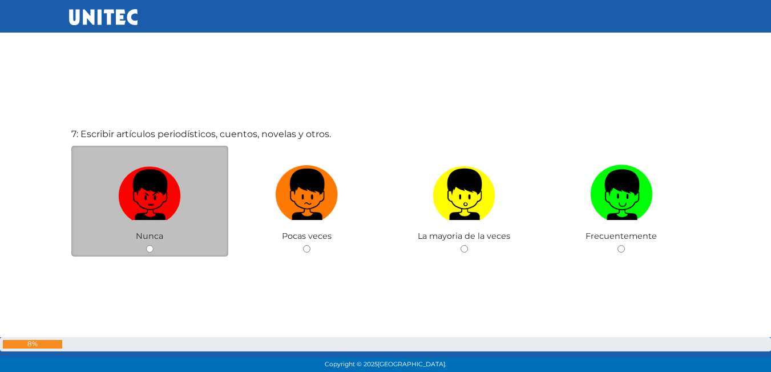
click at [152, 197] on img at bounding box center [149, 190] width 63 height 60
click at [152, 245] on input "radio" at bounding box center [149, 248] width 7 height 7
radio input "true"
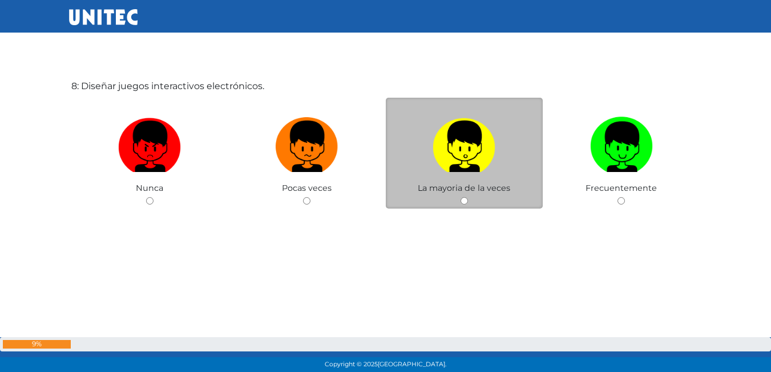
scroll to position [2687, 0]
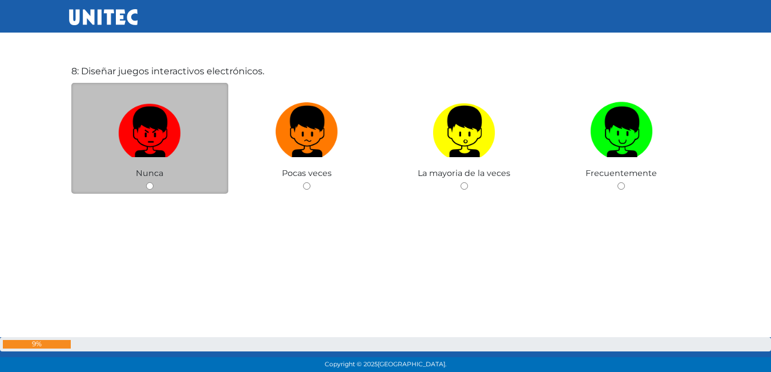
click at [140, 124] on img at bounding box center [149, 128] width 63 height 60
click at [146, 182] on input "radio" at bounding box center [149, 185] width 7 height 7
radio input "true"
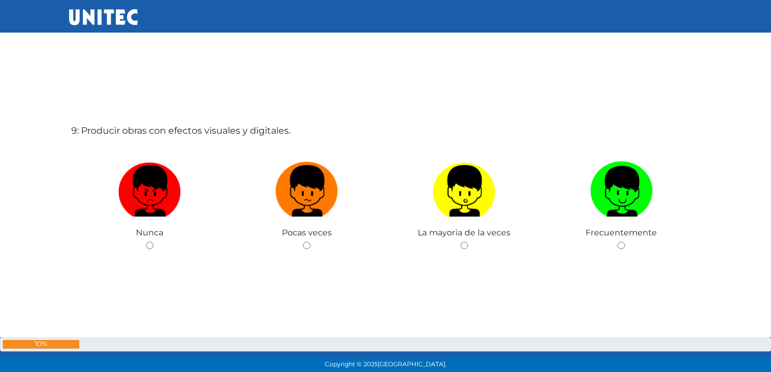
scroll to position [3030, 0]
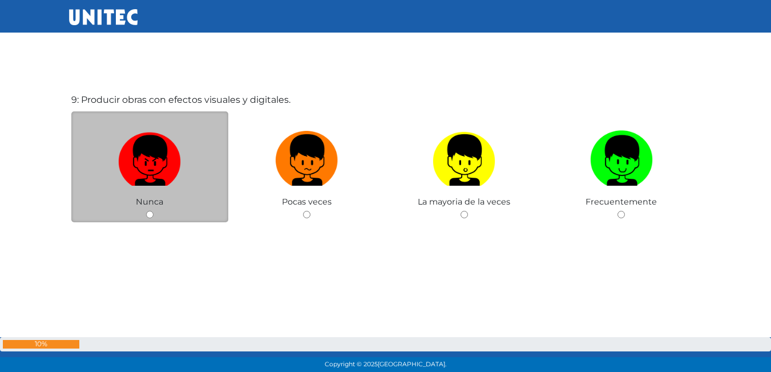
click at [170, 155] on img at bounding box center [149, 156] width 63 height 60
click at [154, 211] on input "radio" at bounding box center [149, 214] width 7 height 7
radio input "true"
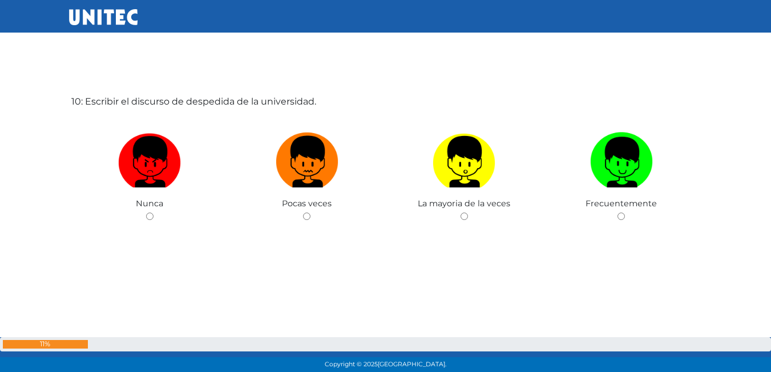
scroll to position [3401, 0]
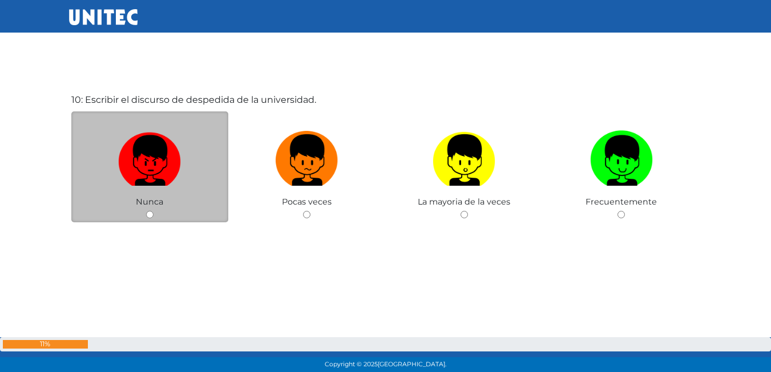
click at [164, 144] on img at bounding box center [149, 156] width 63 height 60
click at [154, 211] on input "radio" at bounding box center [149, 214] width 7 height 7
radio input "true"
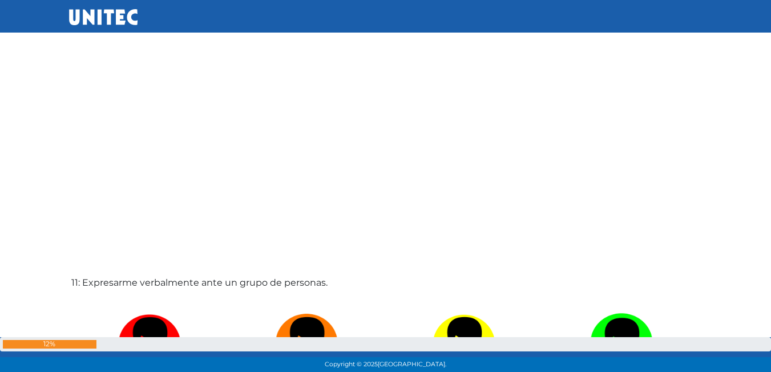
scroll to position [3668, 0]
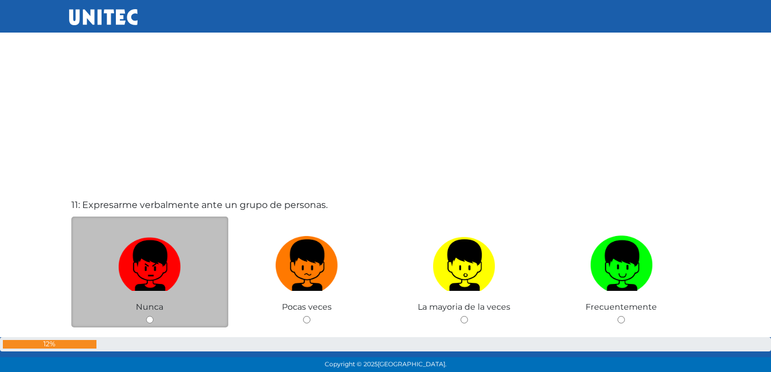
click at [162, 259] on img at bounding box center [149, 261] width 63 height 60
click at [154, 316] on input "radio" at bounding box center [149, 319] width 7 height 7
radio input "true"
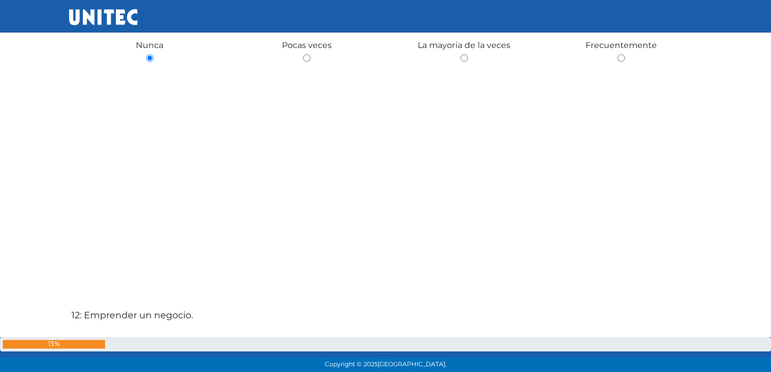
scroll to position [3997, 0]
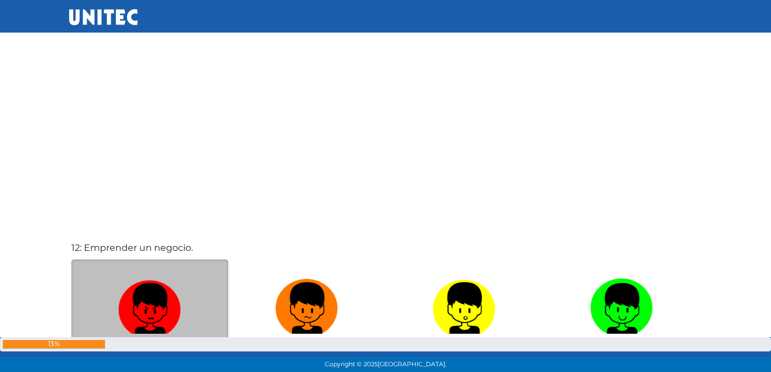
click at [155, 286] on img at bounding box center [149, 304] width 63 height 60
click at [154, 358] on input "radio" at bounding box center [149, 361] width 7 height 7
radio input "true"
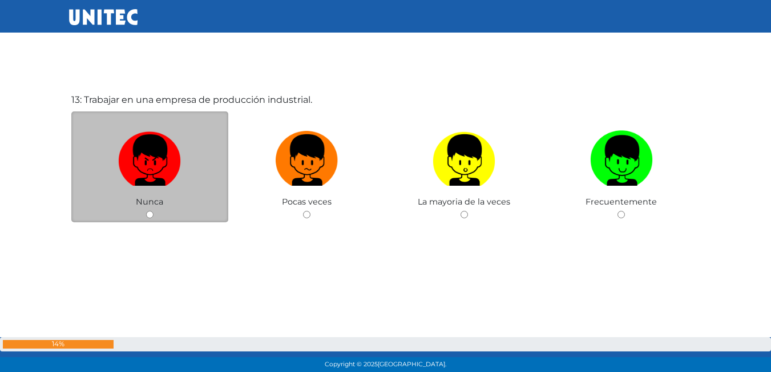
click at [155, 162] on img at bounding box center [149, 156] width 63 height 60
click at [154, 211] on input "radio" at bounding box center [149, 214] width 7 height 7
radio input "true"
click at [155, 161] on img at bounding box center [149, 156] width 63 height 60
click at [154, 211] on input "radio" at bounding box center [149, 214] width 7 height 7
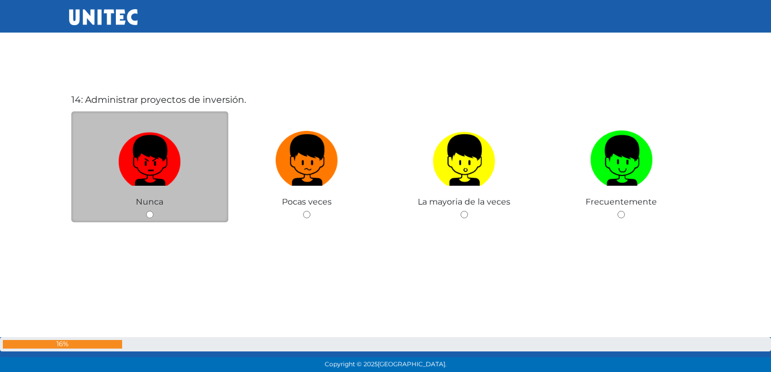
radio input "true"
click at [154, 161] on img at bounding box center [149, 156] width 63 height 60
click at [154, 211] on input "radio" at bounding box center [149, 214] width 7 height 7
radio input "true"
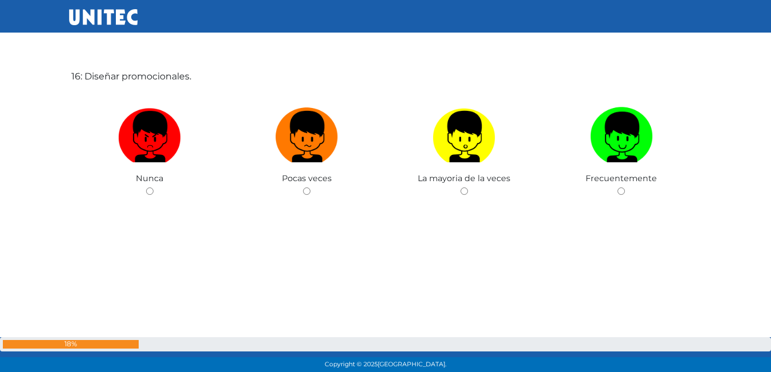
scroll to position [5659, 0]
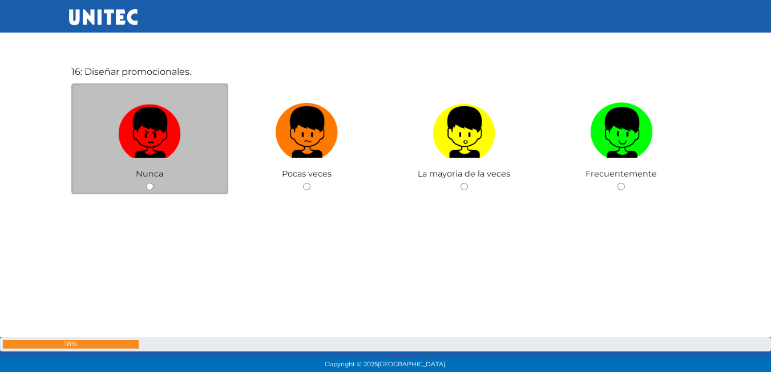
click at [158, 130] on img at bounding box center [149, 128] width 63 height 60
click at [154, 183] on input "radio" at bounding box center [149, 186] width 7 height 7
radio input "true"
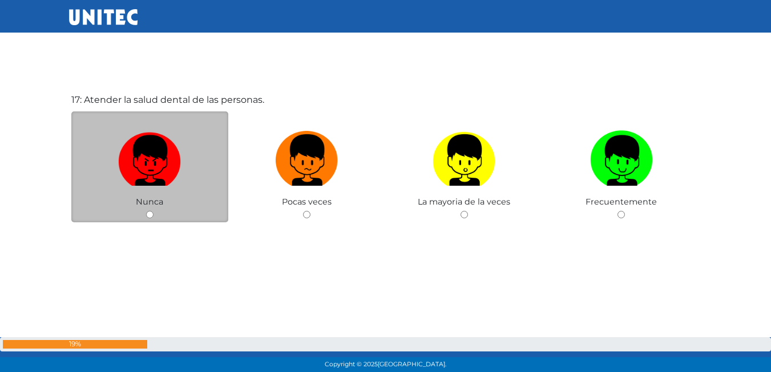
click at [159, 152] on img at bounding box center [149, 156] width 63 height 60
click at [154, 211] on input "radio" at bounding box center [149, 214] width 7 height 7
radio input "true"
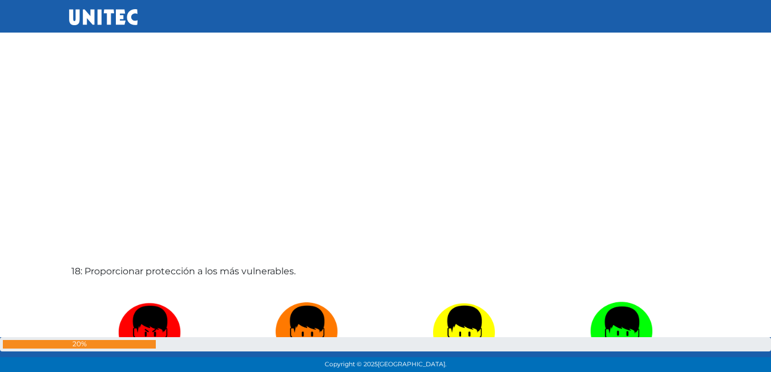
scroll to position [6222, 0]
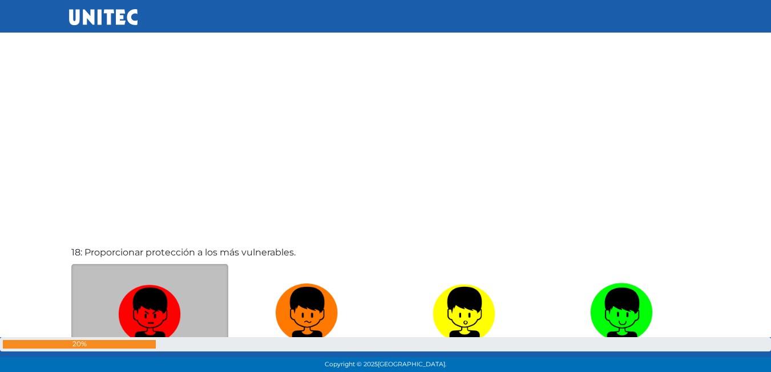
click at [154, 321] on img at bounding box center [149, 309] width 63 height 60
click at [154, 363] on input "radio" at bounding box center [149, 366] width 7 height 7
radio input "true"
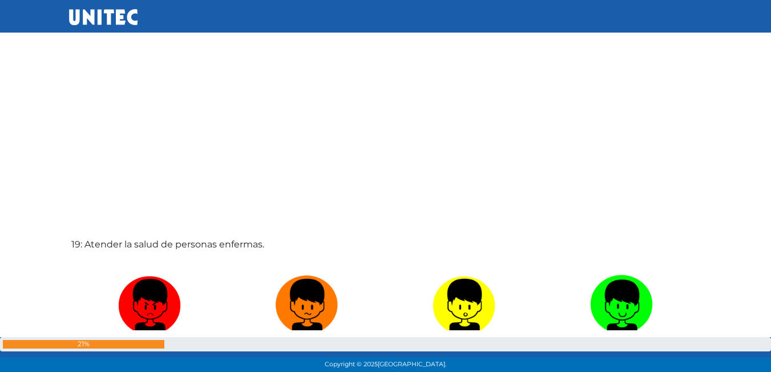
scroll to position [6619, 0]
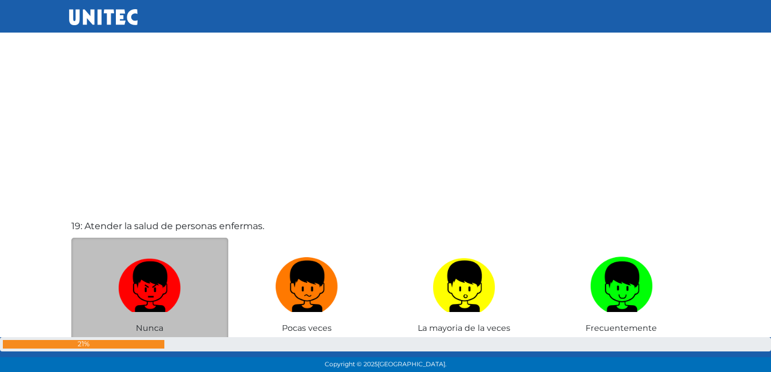
click at [150, 265] on img at bounding box center [149, 282] width 63 height 60
click at [150, 337] on input "radio" at bounding box center [149, 340] width 7 height 7
radio input "true"
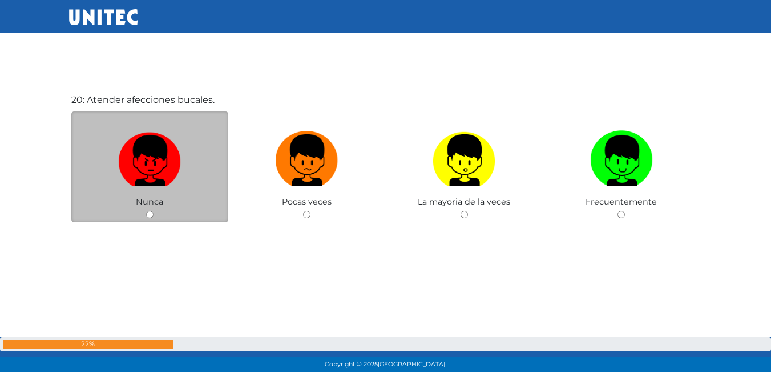
click at [148, 162] on img at bounding box center [149, 156] width 63 height 60
click at [148, 211] on input "radio" at bounding box center [149, 214] width 7 height 7
radio input "true"
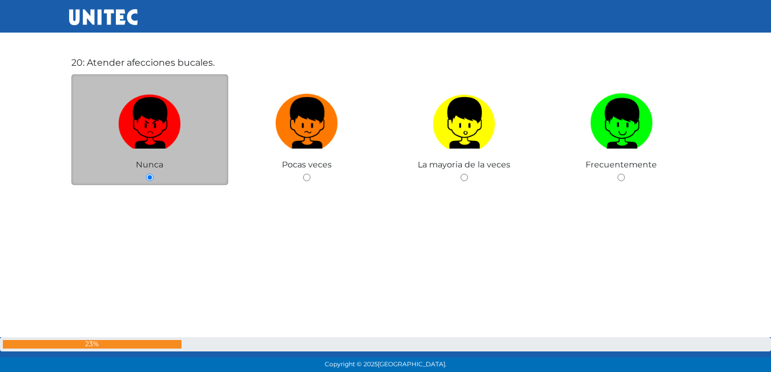
scroll to position [7438, 0]
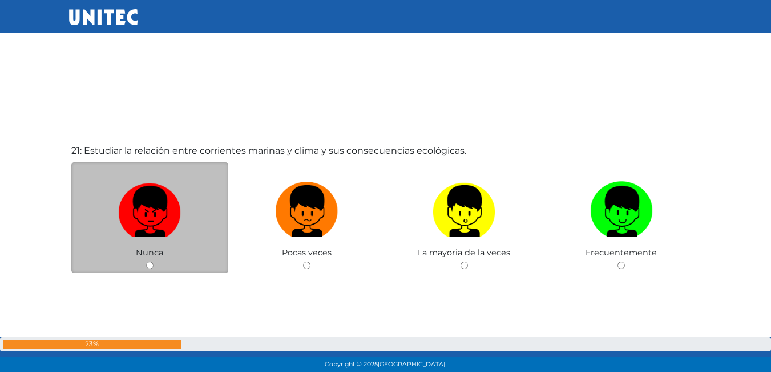
click at [170, 213] on img at bounding box center [149, 207] width 63 height 60
click at [154, 261] on input "radio" at bounding box center [149, 264] width 7 height 7
radio input "true"
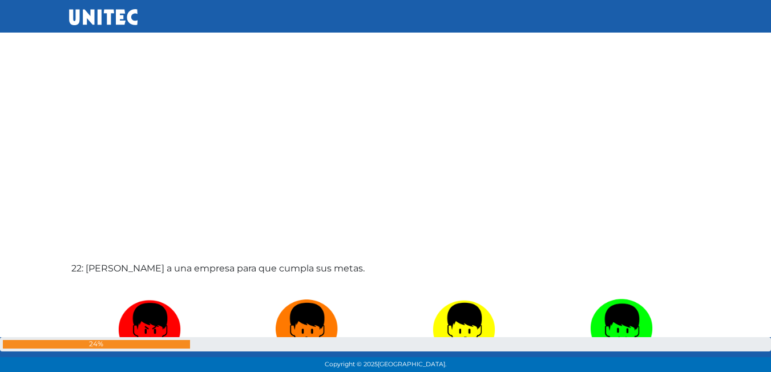
scroll to position [7723, 0]
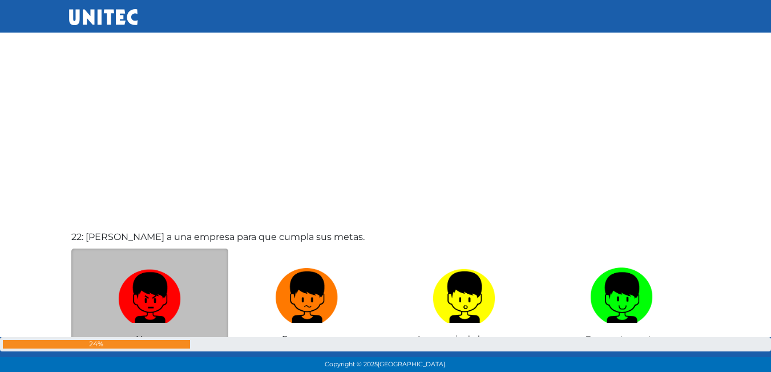
click at [151, 294] on img at bounding box center [149, 293] width 63 height 60
click at [151, 348] on input "radio" at bounding box center [149, 351] width 7 height 7
radio input "true"
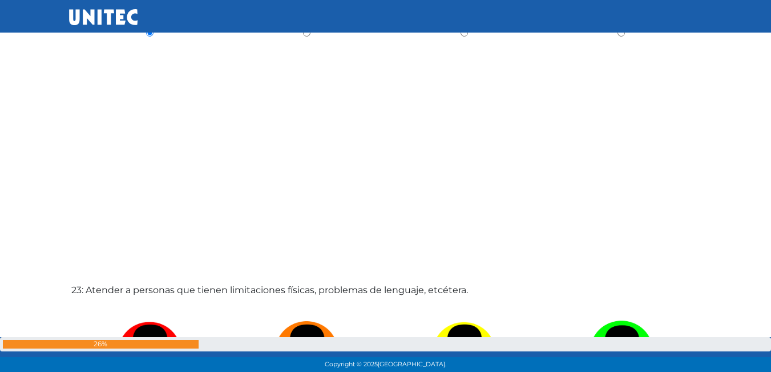
scroll to position [8110, 0]
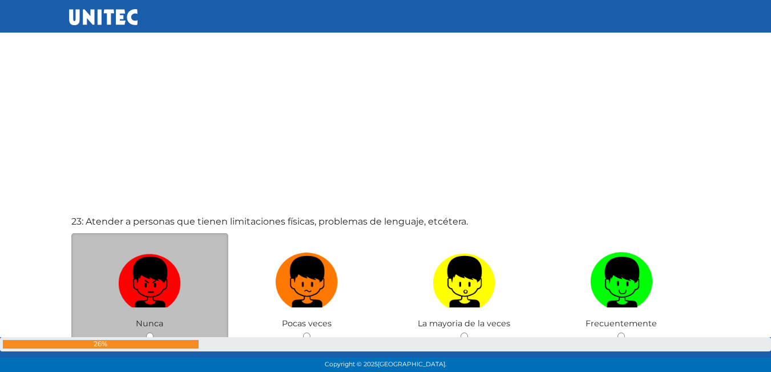
click at [151, 281] on img at bounding box center [149, 278] width 63 height 60
click at [151, 332] on input "radio" at bounding box center [149, 335] width 7 height 7
radio input "true"
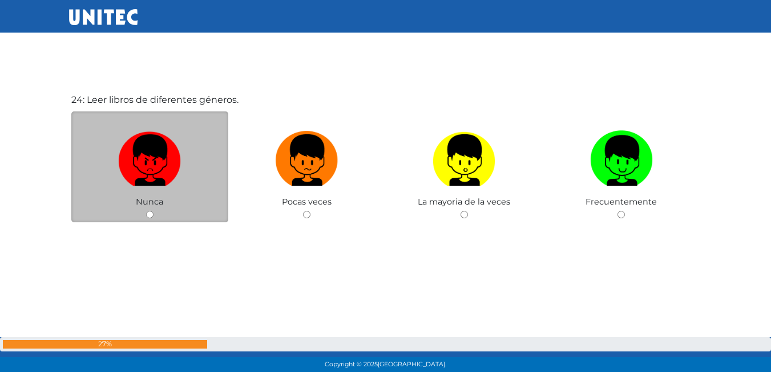
click at [138, 193] on label at bounding box center [150, 161] width 158 height 70
click at [146, 211] on input "radio" at bounding box center [149, 214] width 7 height 7
radio input "true"
click at [157, 176] on img at bounding box center [149, 156] width 63 height 60
click at [154, 211] on input "radio" at bounding box center [149, 214] width 7 height 7
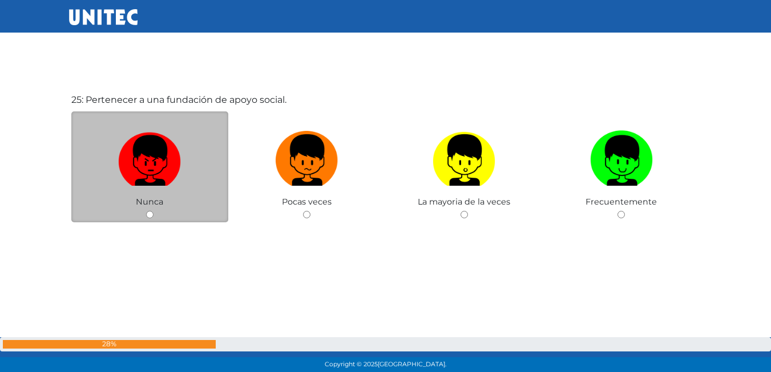
radio input "true"
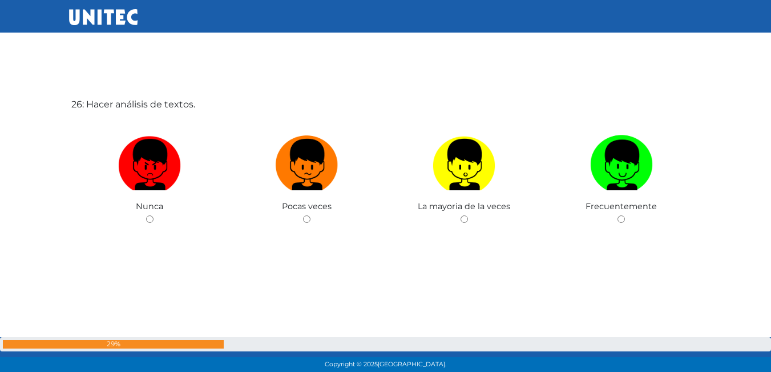
scroll to position [9347, 0]
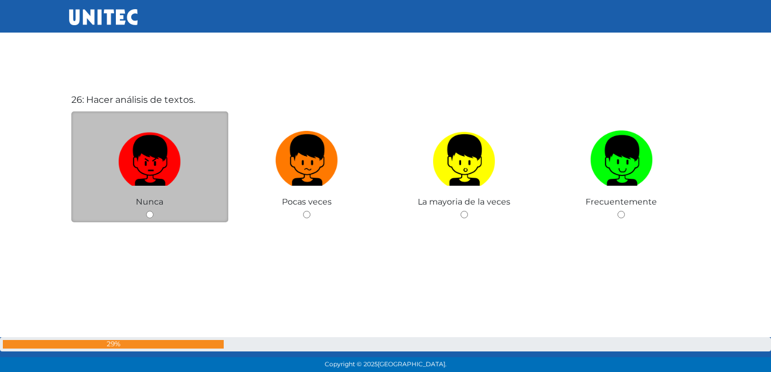
click at [152, 163] on img at bounding box center [149, 156] width 63 height 60
click at [152, 211] on input "radio" at bounding box center [149, 214] width 7 height 7
radio input "true"
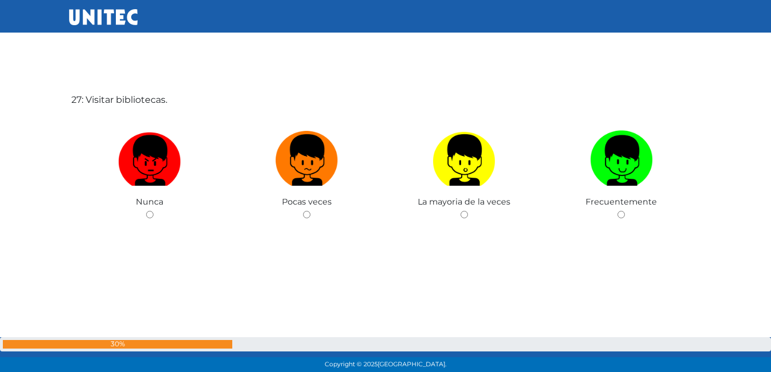
click at [152, 163] on img at bounding box center [149, 156] width 63 height 60
click at [152, 211] on input "radio" at bounding box center [149, 214] width 7 height 7
radio input "true"
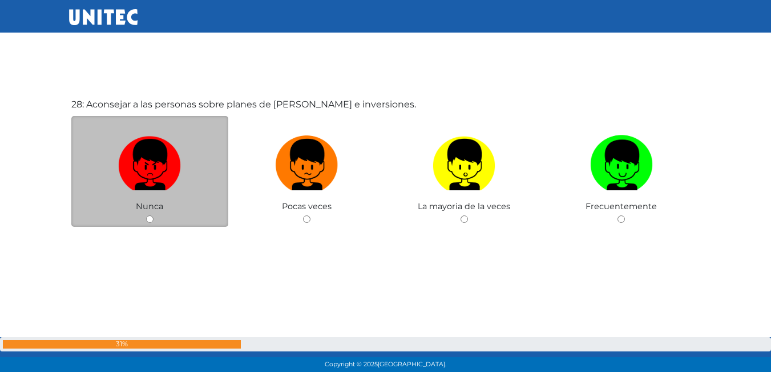
scroll to position [10090, 0]
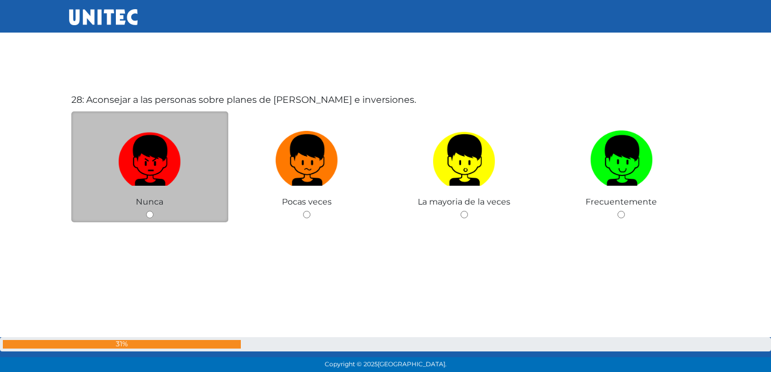
click at [153, 167] on img at bounding box center [149, 156] width 63 height 60
click at [153, 211] on input "radio" at bounding box center [149, 214] width 7 height 7
radio input "true"
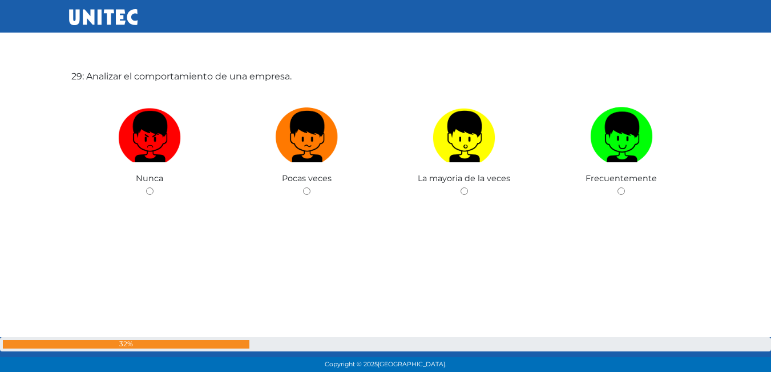
scroll to position [10489, 0]
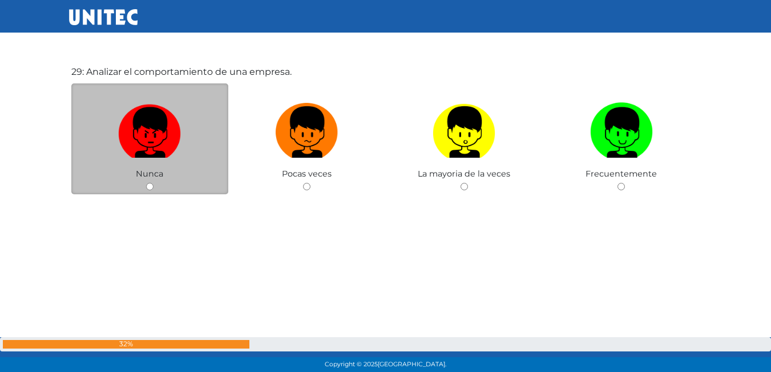
click at [154, 154] on img at bounding box center [149, 128] width 63 height 60
click at [154, 183] on input "radio" at bounding box center [149, 186] width 7 height 7
radio input "true"
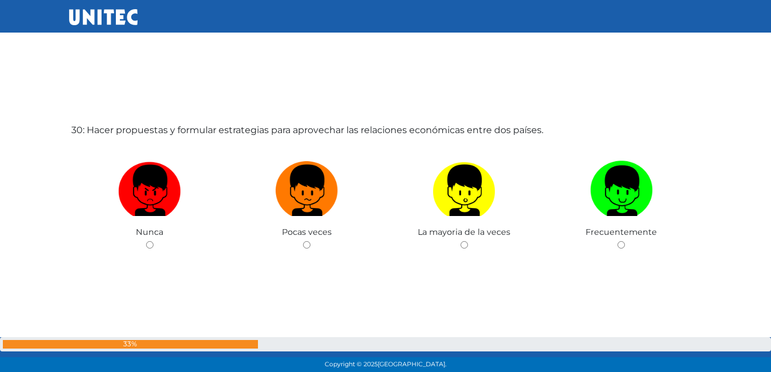
scroll to position [10832, 0]
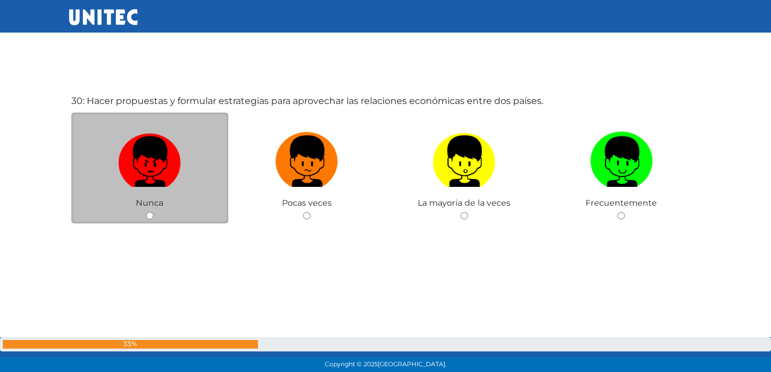
click at [152, 152] on img at bounding box center [149, 157] width 63 height 60
click at [152, 212] on input "radio" at bounding box center [149, 215] width 7 height 7
radio input "true"
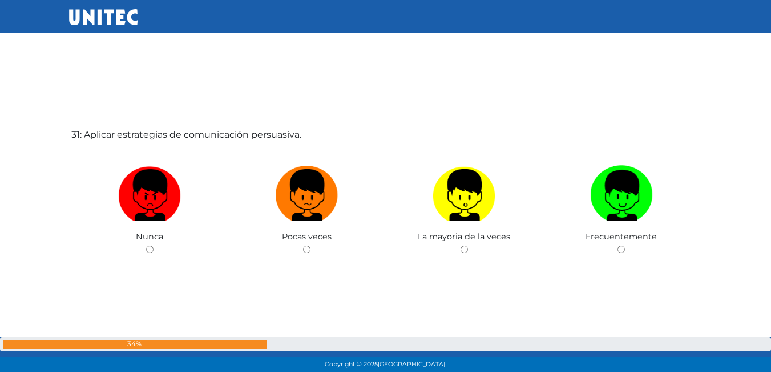
scroll to position [11174, 0]
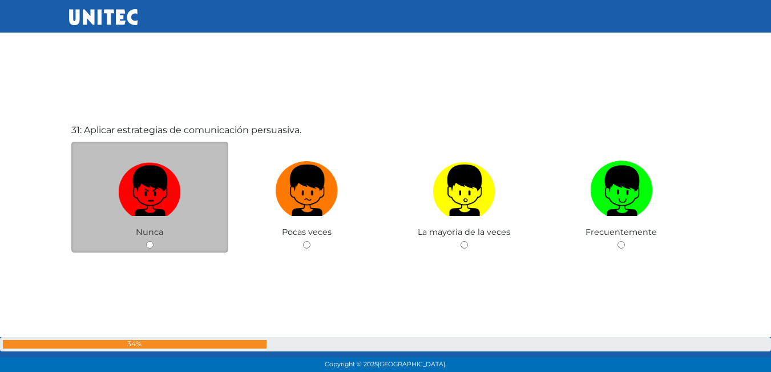
click at [143, 190] on img at bounding box center [149, 186] width 63 height 60
click at [146, 241] on input "radio" at bounding box center [149, 244] width 7 height 7
radio input "true"
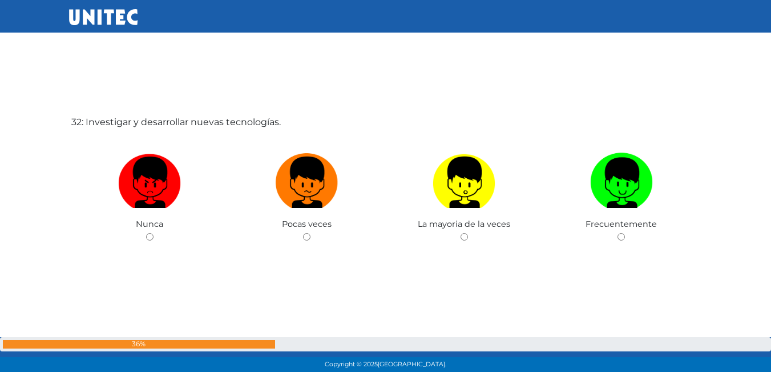
scroll to position [11574, 0]
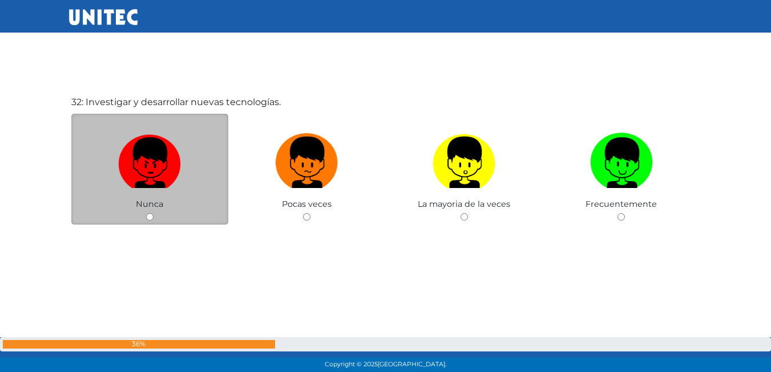
click at [148, 163] on img at bounding box center [149, 158] width 63 height 60
click at [148, 213] on input "radio" at bounding box center [149, 216] width 7 height 7
radio input "true"
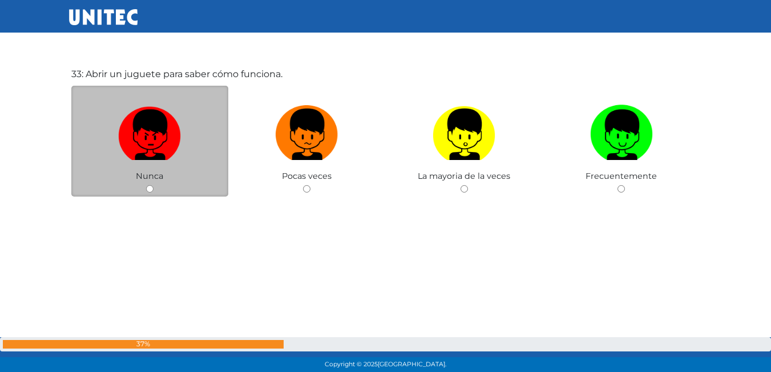
click at [163, 157] on img at bounding box center [149, 130] width 63 height 60
click at [154, 185] on input "radio" at bounding box center [149, 188] width 7 height 7
radio input "true"
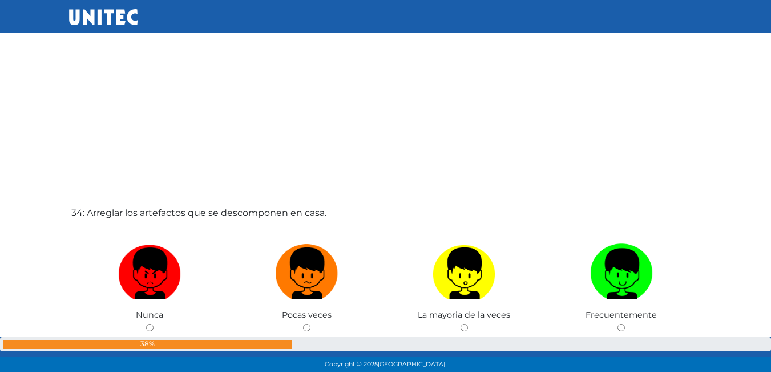
scroll to position [12252, 0]
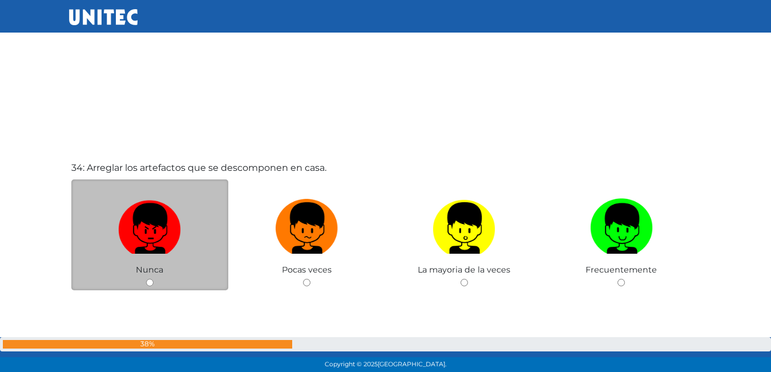
click at [142, 220] on img at bounding box center [149, 224] width 63 height 60
click at [146, 279] on input "radio" at bounding box center [149, 282] width 7 height 7
radio input "true"
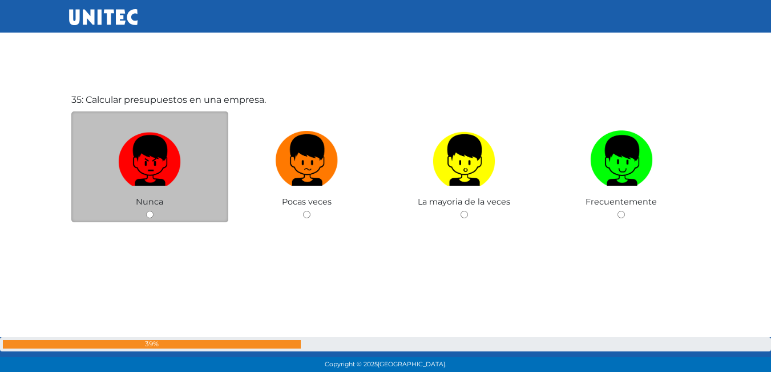
click at [163, 161] on img at bounding box center [149, 156] width 63 height 60
click at [154, 211] on input "radio" at bounding box center [149, 214] width 7 height 7
radio input "true"
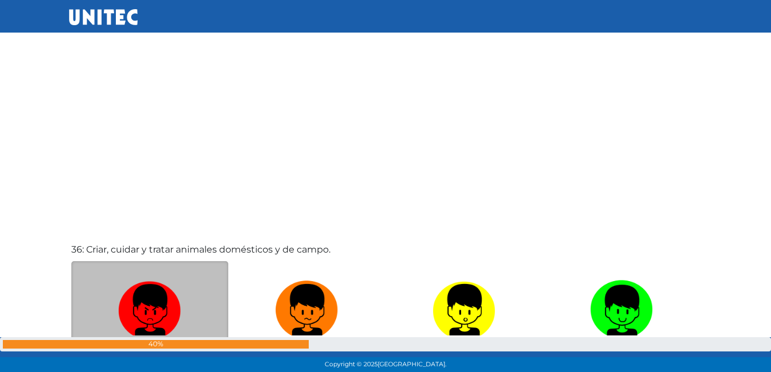
scroll to position [12978, 0]
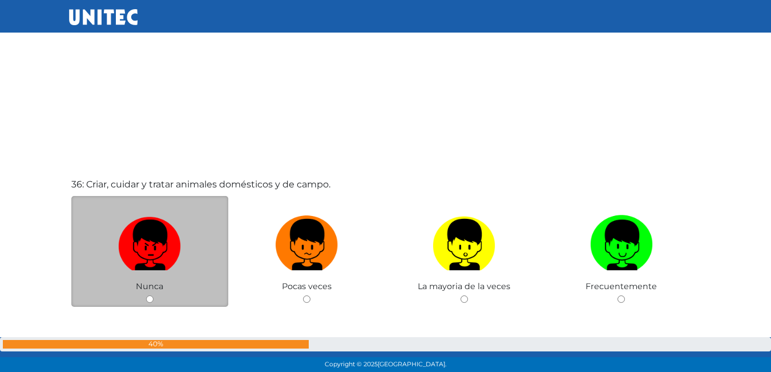
click at [144, 240] on img at bounding box center [149, 241] width 63 height 60
click at [146, 295] on input "radio" at bounding box center [149, 298] width 7 height 7
radio input "true"
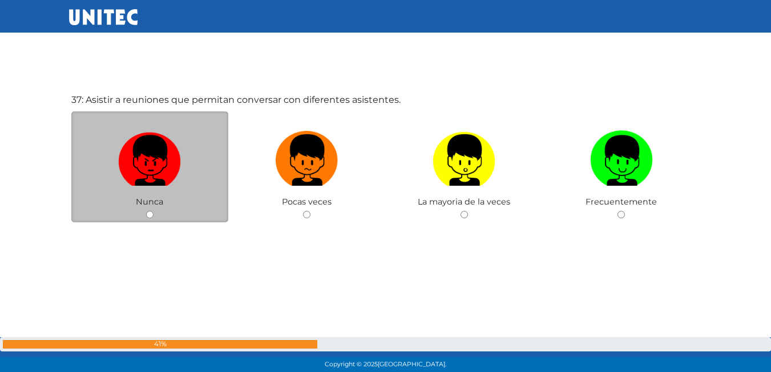
click at [159, 173] on img at bounding box center [149, 156] width 63 height 60
click at [154, 211] on input "radio" at bounding box center [149, 214] width 7 height 7
radio input "true"
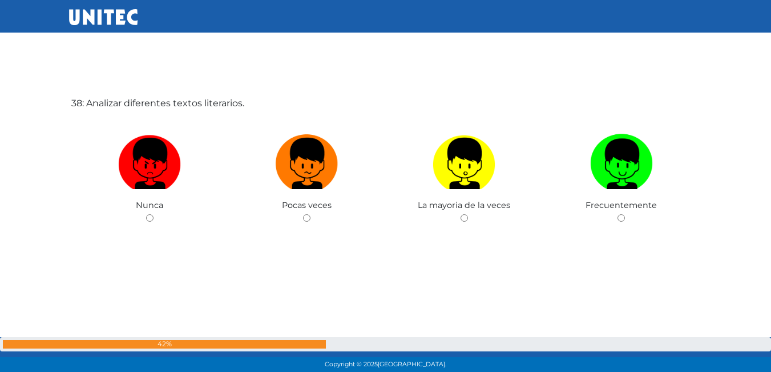
scroll to position [13806, 0]
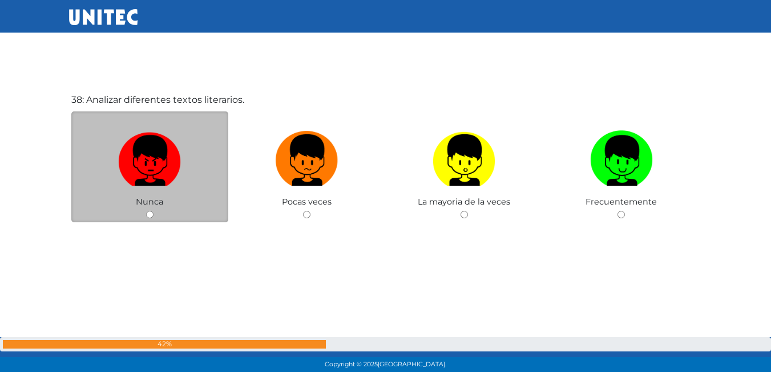
click at [155, 165] on img at bounding box center [149, 156] width 63 height 60
click at [154, 211] on input "radio" at bounding box center [149, 214] width 7 height 7
radio input "true"
click at [170, 170] on img at bounding box center [149, 156] width 63 height 60
click at [154, 211] on input "radio" at bounding box center [149, 214] width 7 height 7
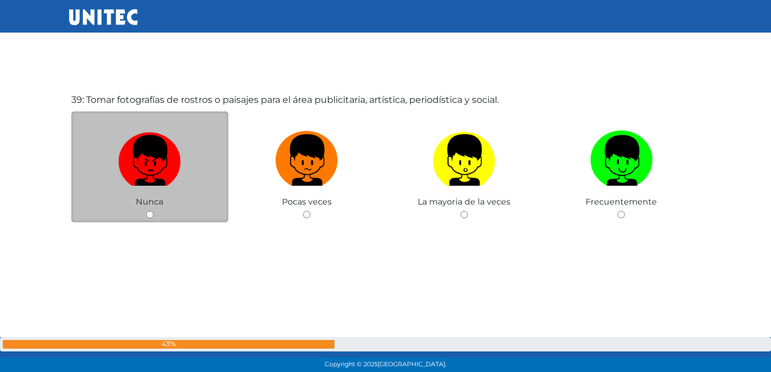
radio input "true"
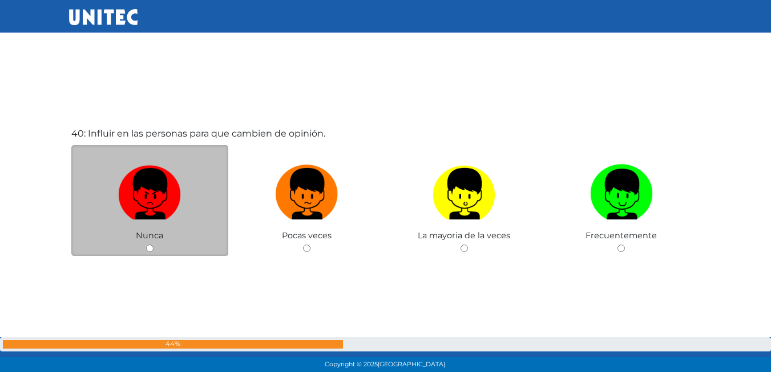
scroll to position [14520, 0]
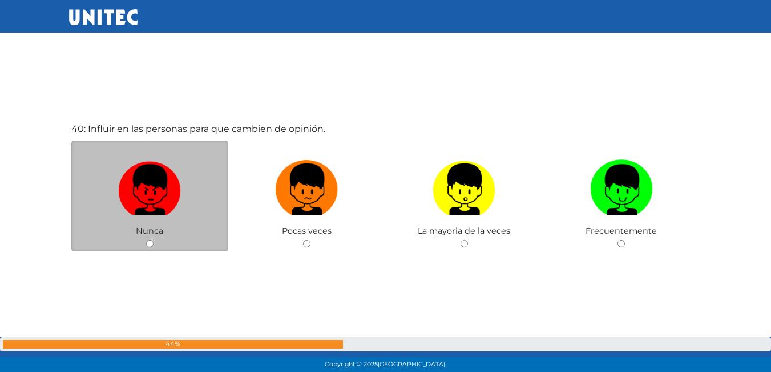
click at [159, 182] on img at bounding box center [149, 185] width 63 height 60
click at [154, 240] on input "radio" at bounding box center [149, 243] width 7 height 7
radio input "true"
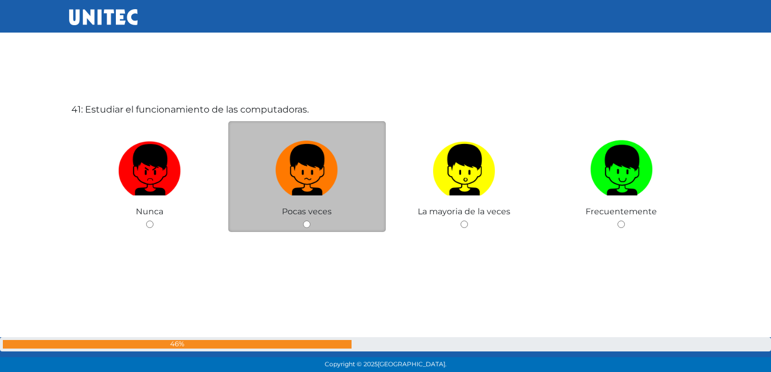
scroll to position [14921, 0]
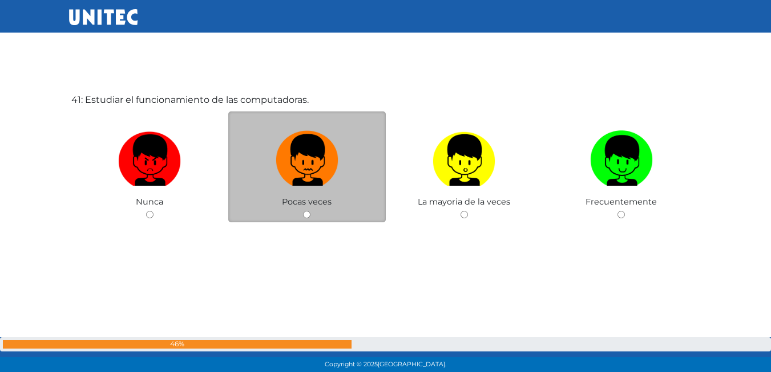
click at [325, 164] on img at bounding box center [307, 156] width 63 height 60
click at [311, 211] on input "radio" at bounding box center [306, 214] width 7 height 7
radio input "true"
click at [320, 172] on img at bounding box center [307, 156] width 63 height 60
click at [311, 211] on input "radio" at bounding box center [306, 214] width 7 height 7
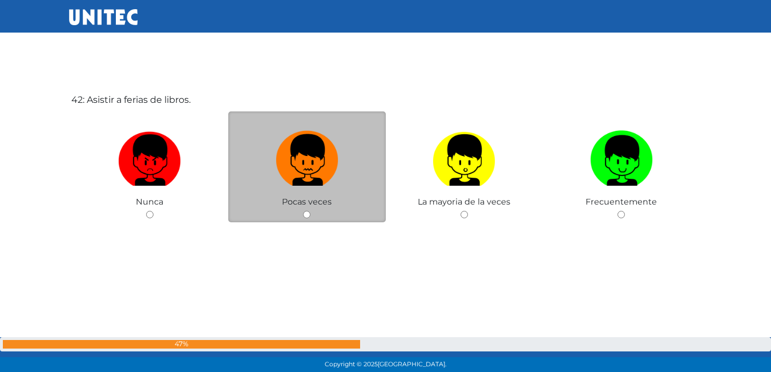
radio input "true"
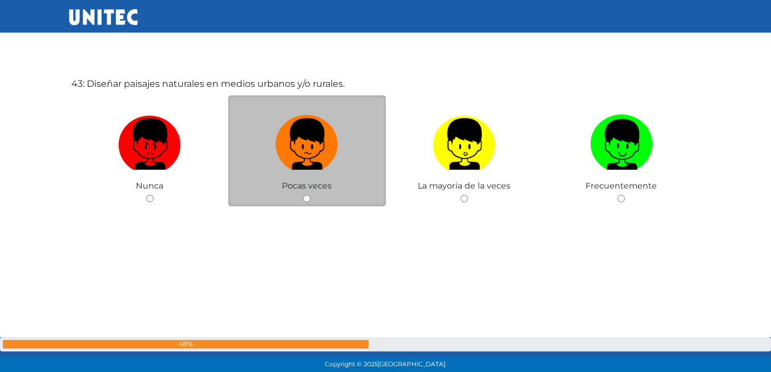
scroll to position [15692, 0]
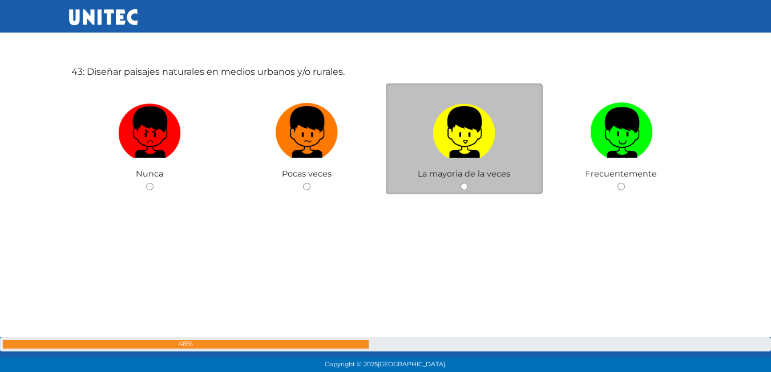
click at [452, 147] on img at bounding box center [464, 128] width 63 height 60
click at [461, 183] on input "radio" at bounding box center [464, 186] width 7 height 7
radio input "true"
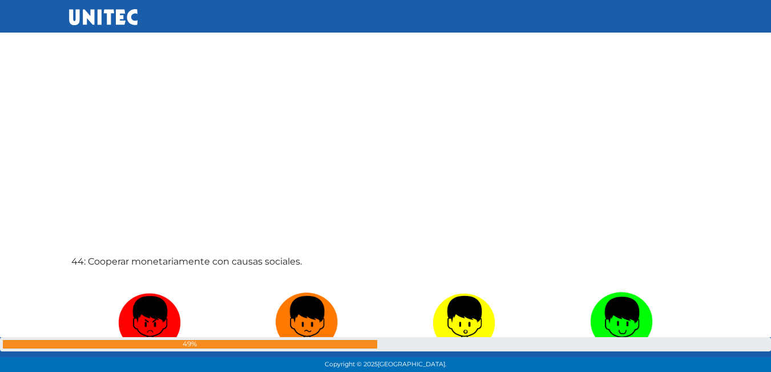
scroll to position [15920, 0]
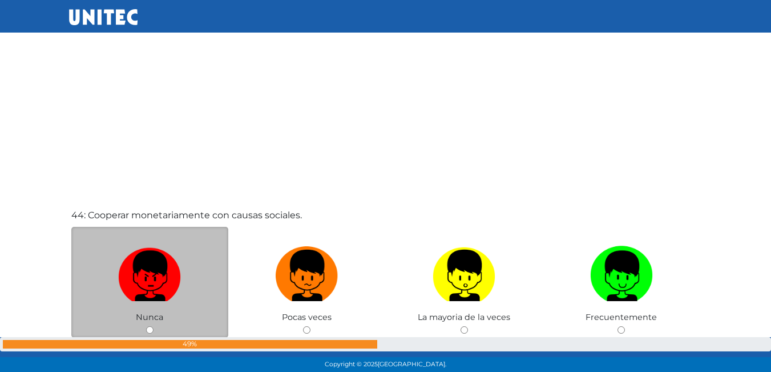
click at [178, 300] on img at bounding box center [149, 271] width 63 height 60
click at [154, 326] on input "radio" at bounding box center [149, 329] width 7 height 7
radio input "true"
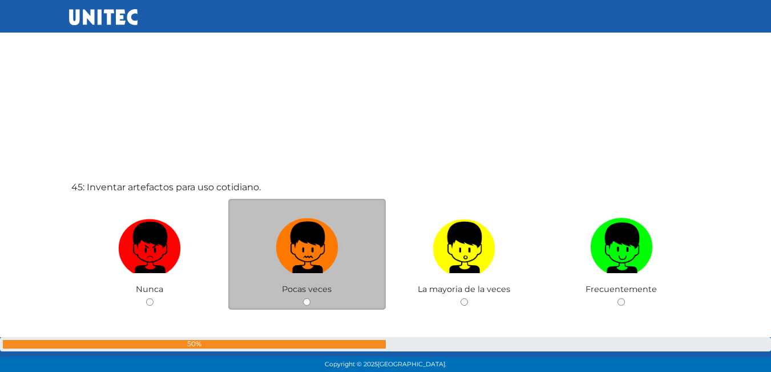
click at [322, 232] on img at bounding box center [307, 243] width 63 height 60
click at [311, 298] on input "radio" at bounding box center [306, 301] width 7 height 7
radio input "true"
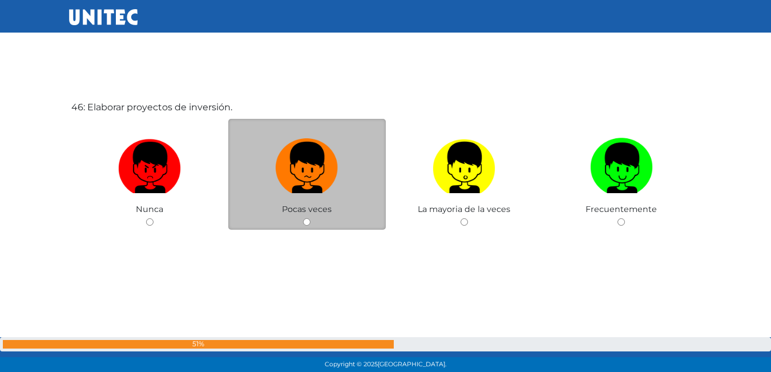
scroll to position [16778, 0]
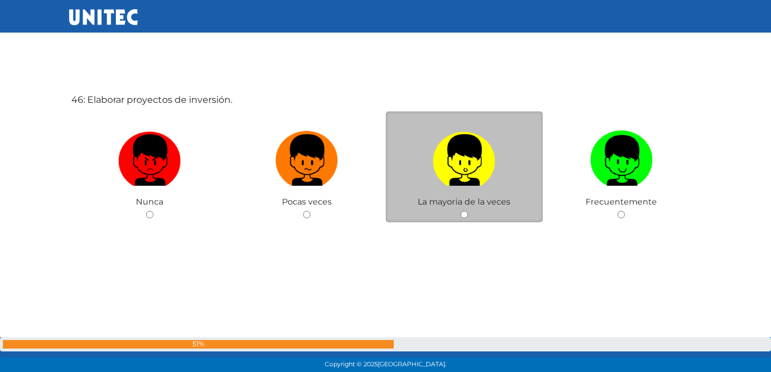
drag, startPoint x: 501, startPoint y: 167, endPoint x: 496, endPoint y: 170, distance: 5.9
click at [499, 170] on label at bounding box center [465, 161] width 158 height 70
click at [468, 211] on input "radio" at bounding box center [464, 214] width 7 height 7
radio input "true"
click at [474, 180] on img at bounding box center [464, 156] width 63 height 60
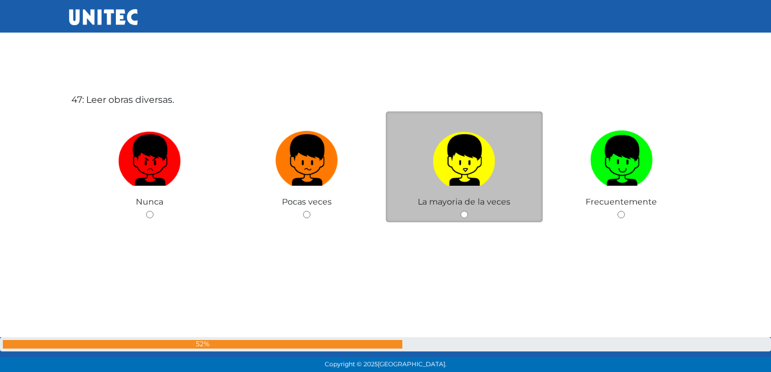
click at [468, 211] on input "radio" at bounding box center [464, 214] width 7 height 7
radio input "true"
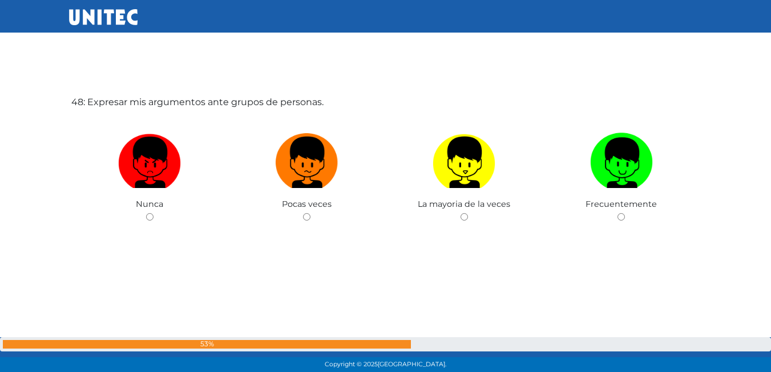
scroll to position [17522, 0]
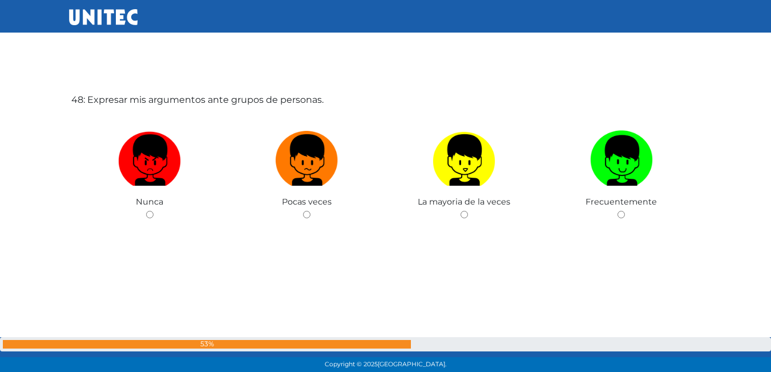
click at [474, 180] on img at bounding box center [464, 156] width 63 height 60
click at [468, 211] on input "radio" at bounding box center [464, 214] width 7 height 7
radio input "true"
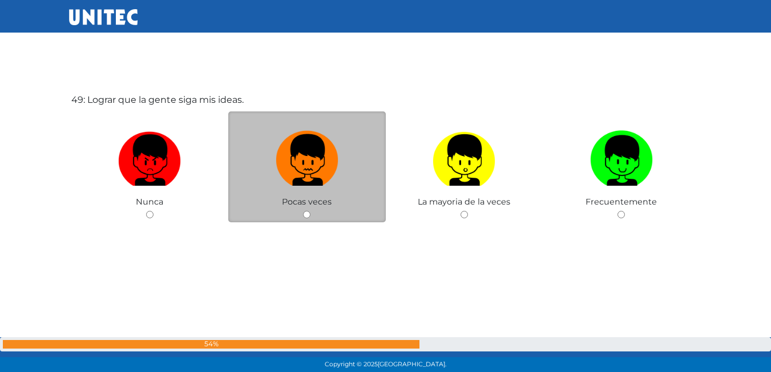
click at [316, 180] on img at bounding box center [307, 156] width 63 height 60
click at [311, 211] on input "radio" at bounding box center [306, 214] width 7 height 7
radio input "true"
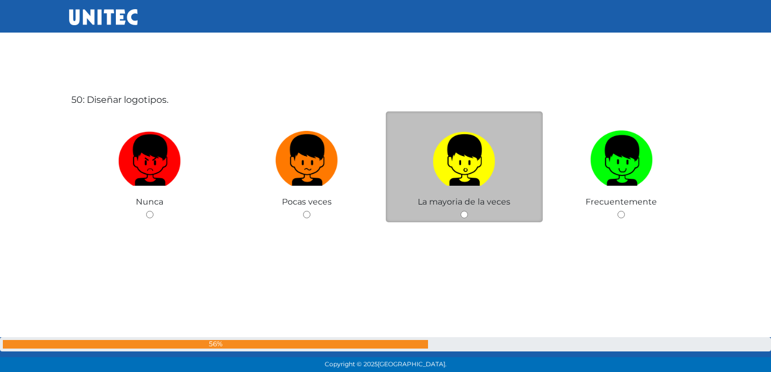
click at [505, 175] on label at bounding box center [465, 161] width 158 height 70
click at [468, 211] on input "radio" at bounding box center [464, 214] width 7 height 7
radio input "true"
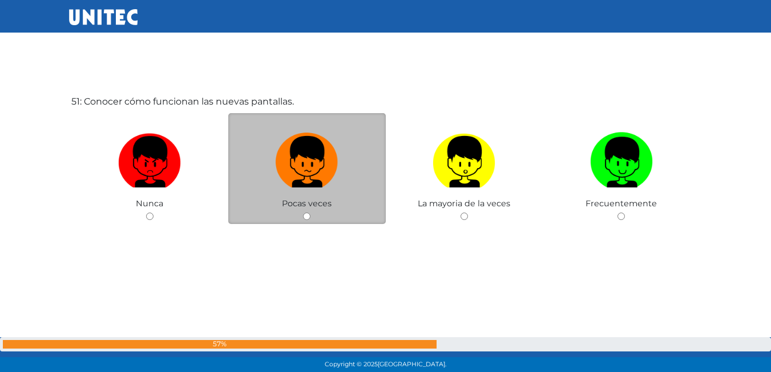
scroll to position [18636, 0]
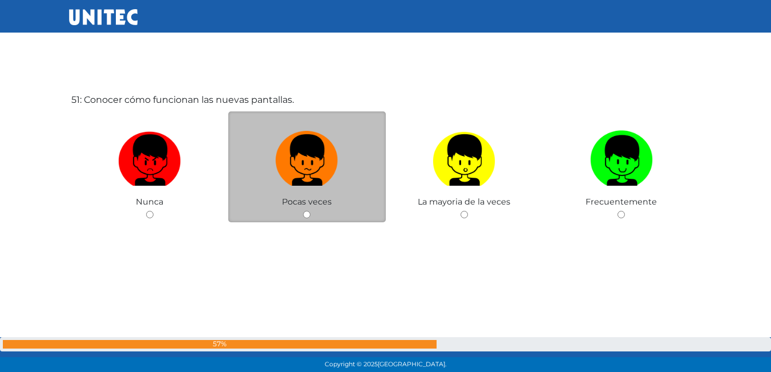
click at [293, 199] on span "Pocas veces" at bounding box center [307, 201] width 50 height 10
click at [334, 182] on img at bounding box center [307, 156] width 63 height 60
click at [311, 211] on input "radio" at bounding box center [306, 214] width 7 height 7
radio input "true"
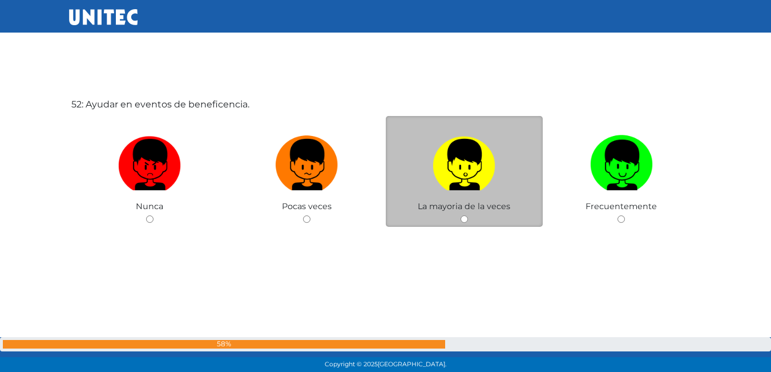
scroll to position [19008, 0]
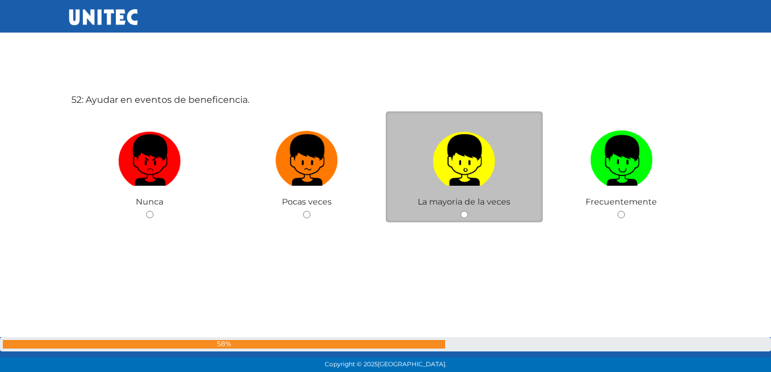
click at [490, 203] on span "La mayoria de la veces" at bounding box center [464, 201] width 92 height 10
